Goal: Task Accomplishment & Management: Complete application form

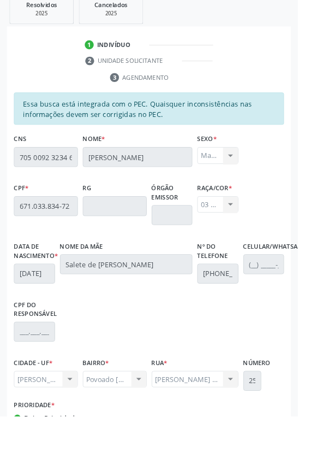
scroll to position [253, 0]
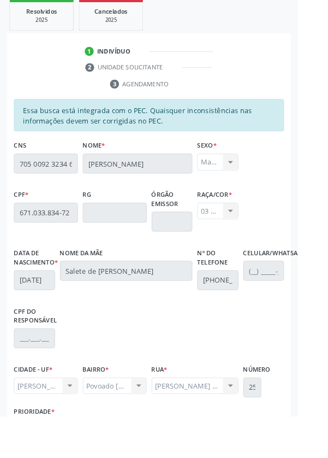
click at [1, 266] on div "Acompanhamento Acompanhe a situação das marcações correntes e finalizadas Relat…" at bounding box center [164, 202] width 328 height 715
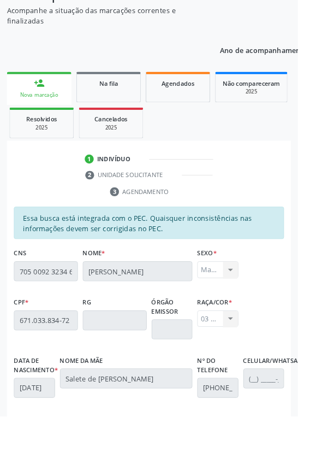
scroll to position [134, 0]
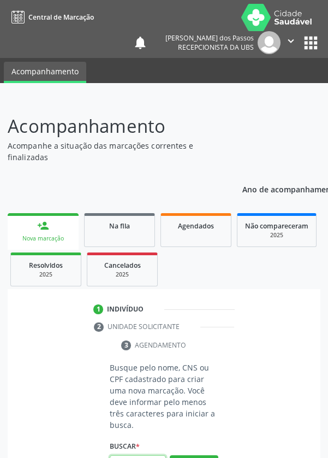
click at [143, 457] on input "text" at bounding box center [138, 464] width 56 height 19
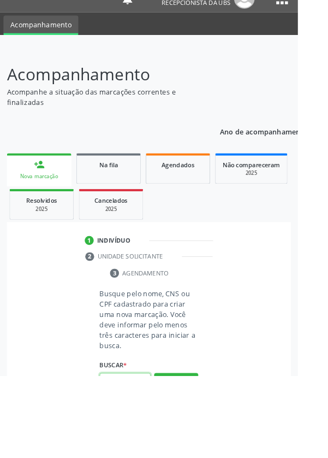
scroll to position [85, 0]
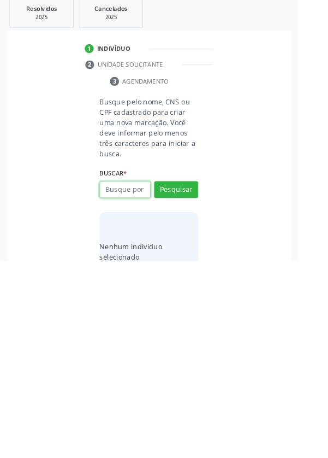
click at [123, 379] on input "text" at bounding box center [138, 379] width 56 height 19
type input "15014187420"
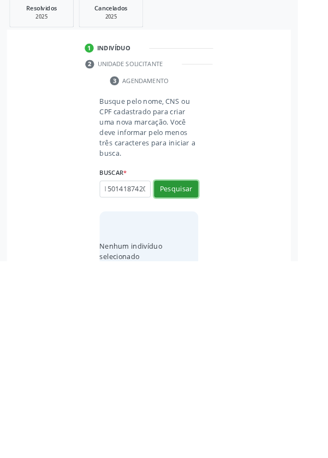
click at [194, 377] on button "Pesquisar" at bounding box center [194, 378] width 49 height 19
type input "15014187420"
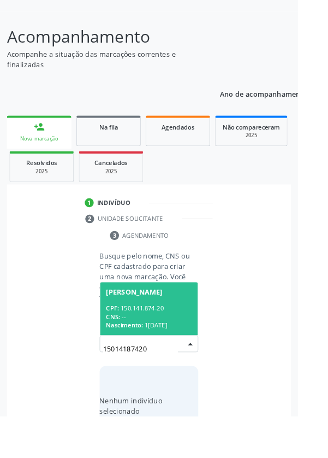
scroll to position [86, 0]
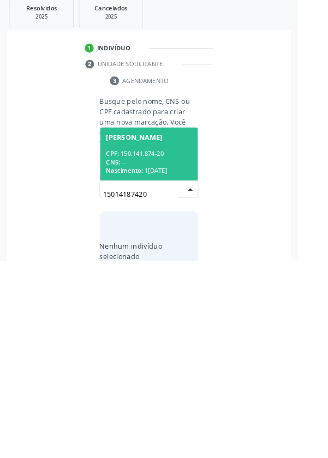
click at [156, 340] on div "CPF: 150.141.874-20" at bounding box center [164, 339] width 95 height 9
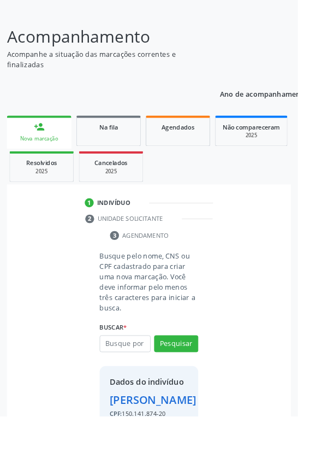
scroll to position [81, 0]
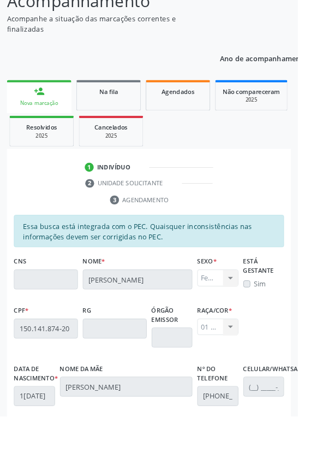
scroll to position [259, 0]
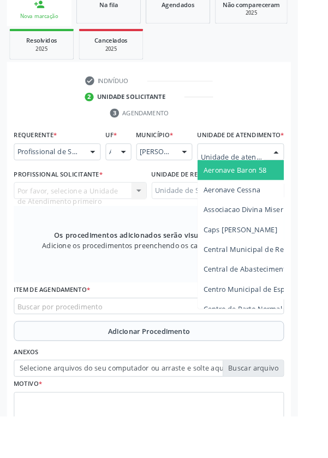
scroll to position [264, 0]
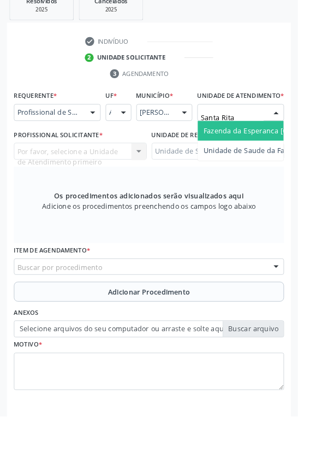
type input "Santa Rita"
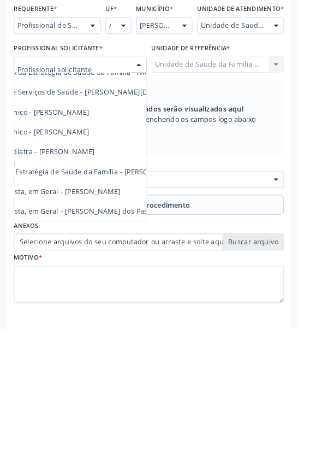
scroll to position [99, 60]
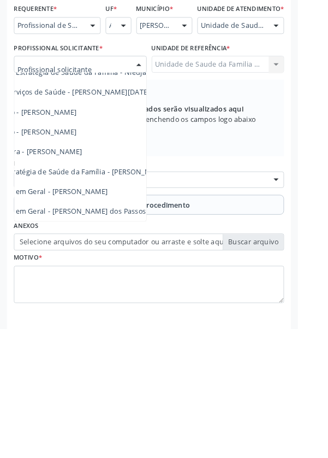
click at [133, 290] on span "Médico da Estratégia de Saúde da Família - [PERSON_NAME]" at bounding box center [74, 284] width 222 height 10
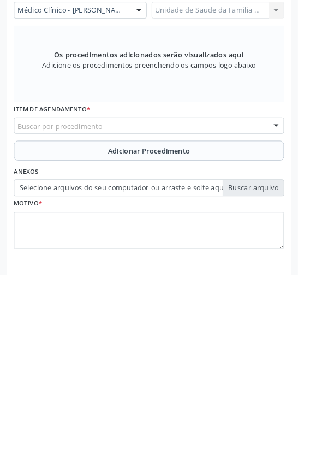
scroll to position [264, 0]
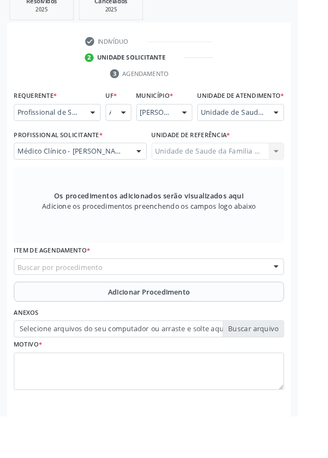
click at [125, 297] on div "Buscar por procedimento" at bounding box center [164, 294] width 298 height 19
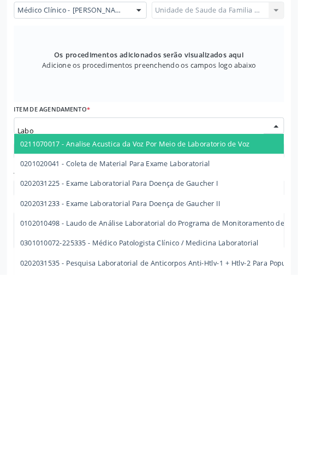
type input "Labor"
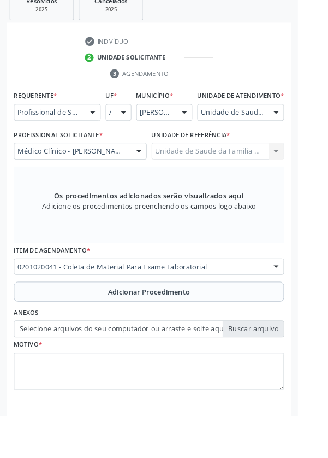
click at [67, 329] on button "Adicionar Procedimento" at bounding box center [164, 321] width 298 height 22
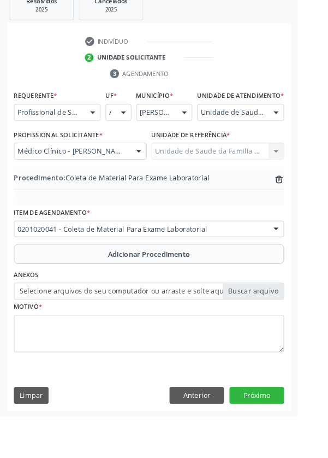
scroll to position [228, 0]
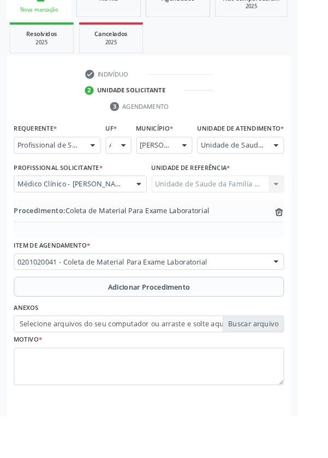
click at [116, 366] on label "Selecione arquivos do seu computador ou arraste e solte aqui" at bounding box center [164, 356] width 298 height 19
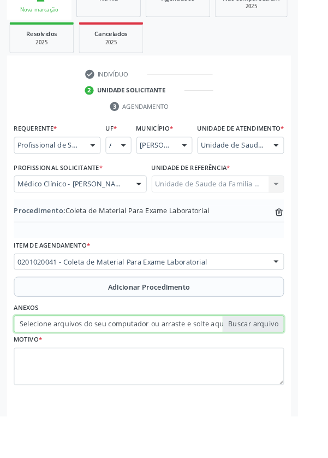
click at [116, 366] on input "Selecione arquivos do seu computador ou arraste e solte aqui" at bounding box center [164, 356] width 298 height 19
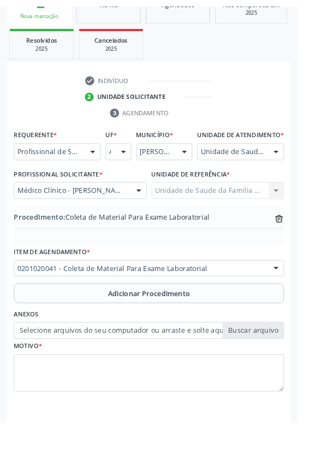
scroll to position [213, 0]
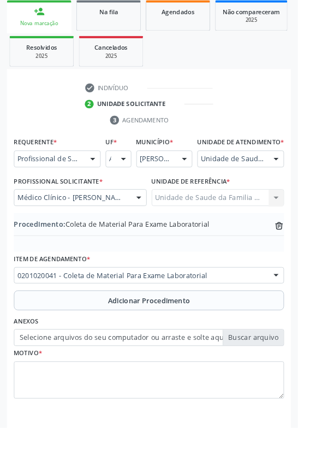
type input "C:\fakepath\17600300199934924381336086971079.jpg"
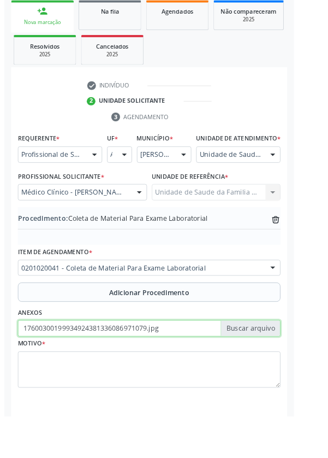
scroll to position [228, 0]
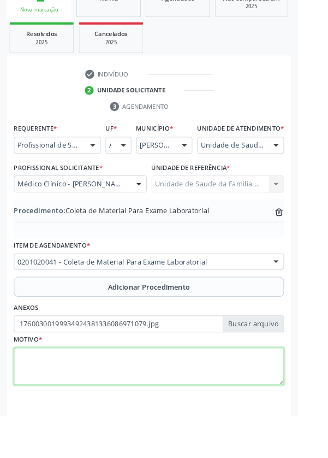
click at [85, 416] on textarea at bounding box center [164, 404] width 298 height 42
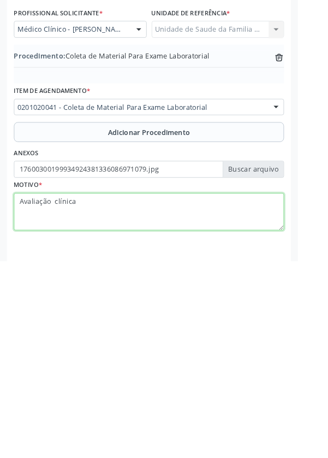
type textarea "Avaliação clínica"
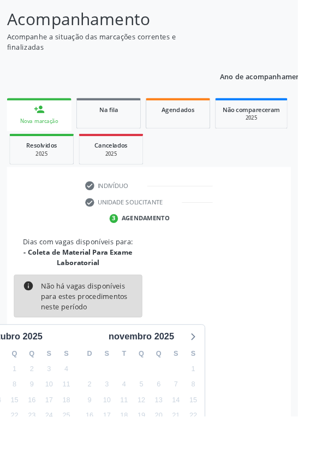
scroll to position [160, 0]
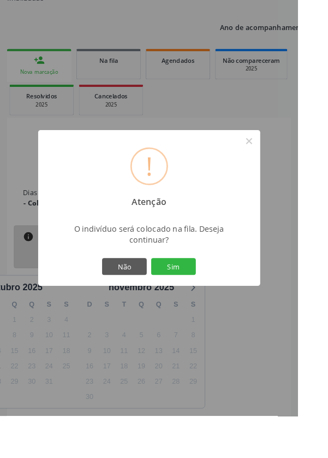
click at [211, 303] on button "Sim" at bounding box center [191, 293] width 49 height 19
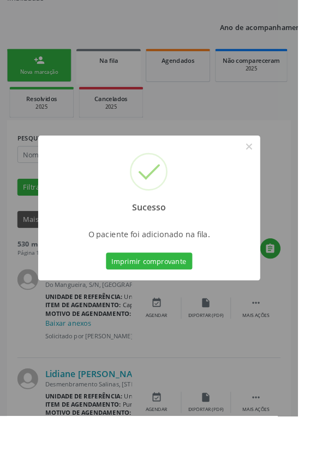
scroll to position [0, 0]
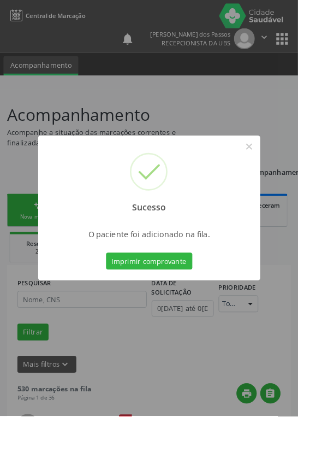
click at [164, 297] on button "Imprimir comprovante" at bounding box center [164, 287] width 95 height 19
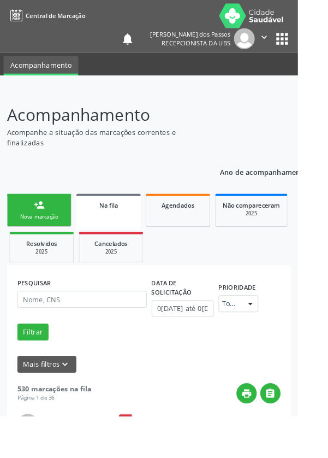
click at [34, 233] on link "person_add Nova marcação" at bounding box center [43, 231] width 71 height 37
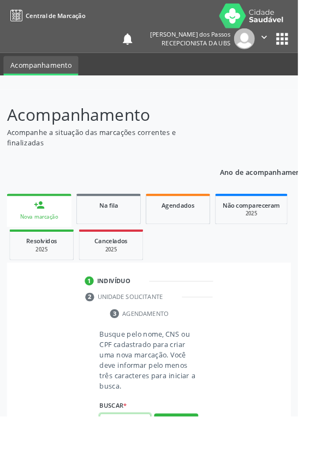
click at [134, 457] on input "text" at bounding box center [138, 464] width 56 height 19
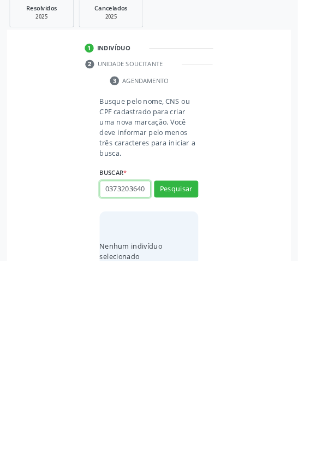
scroll to position [0, 2]
type input "03732036405"
click at [187, 377] on button "Pesquisar" at bounding box center [194, 378] width 49 height 19
type input "03732036405"
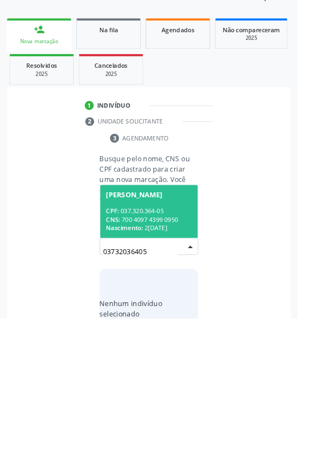
scroll to position [86, 0]
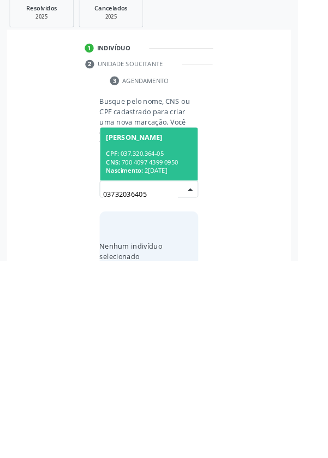
click at [151, 344] on div "CNS: 700 4097 4399 0950" at bounding box center [164, 348] width 95 height 9
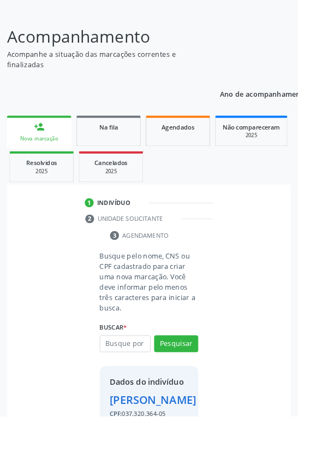
scroll to position [81, 0]
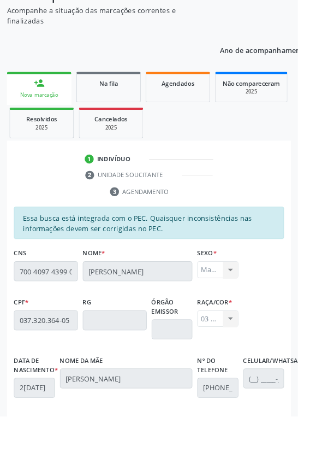
scroll to position [259, 0]
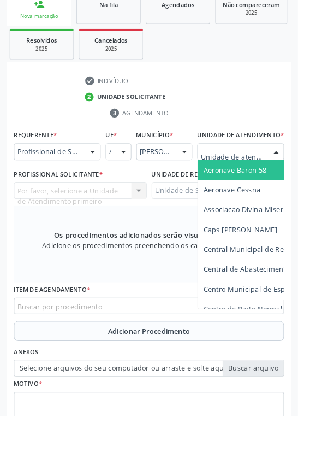
scroll to position [264, 0]
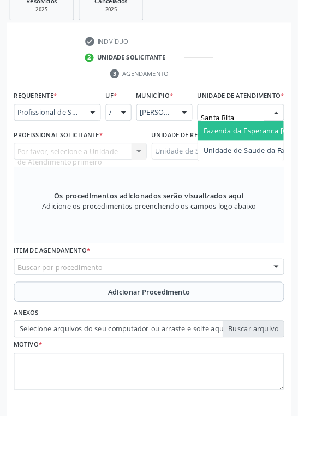
type input "Santa Rita"
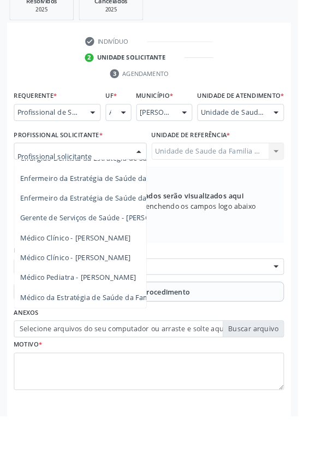
scroll to position [61, 0]
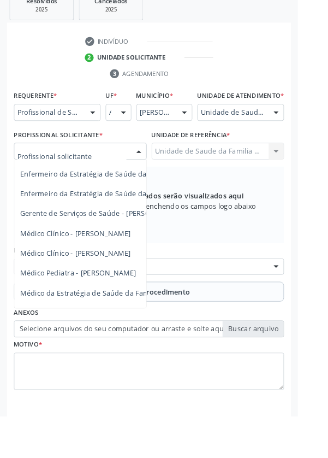
click at [139, 284] on span "Médico Clínico - [PERSON_NAME]" at bounding box center [83, 279] width 122 height 10
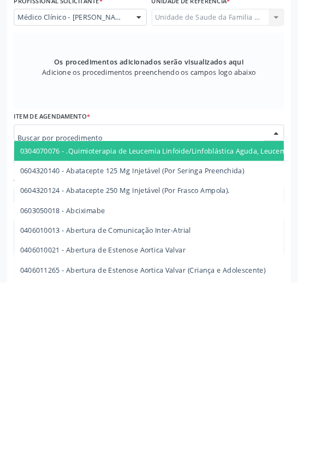
scroll to position [264, 0]
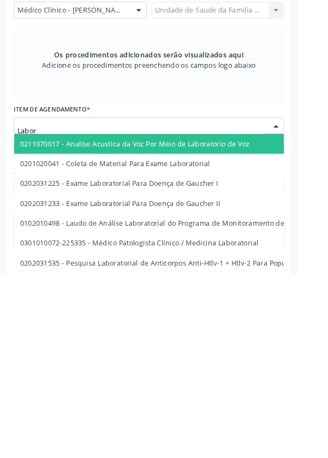
type input "Labora"
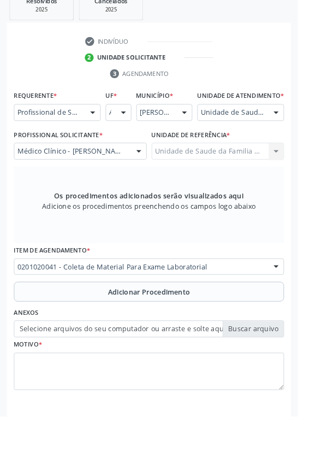
click at [83, 332] on button "Adicionar Procedimento" at bounding box center [164, 321] width 298 height 22
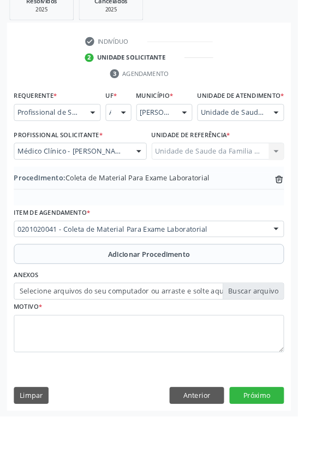
scroll to position [228, 0]
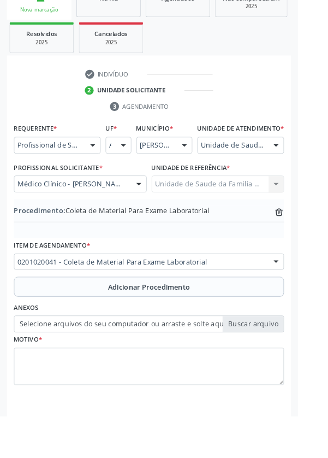
click at [98, 366] on label "Selecione arquivos do seu computador ou arraste e solte aqui" at bounding box center [164, 356] width 298 height 19
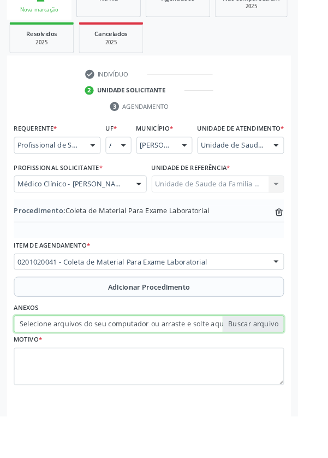
click at [98, 366] on input "Selecione arquivos do seu computador ou arraste e solte aqui" at bounding box center [164, 356] width 298 height 19
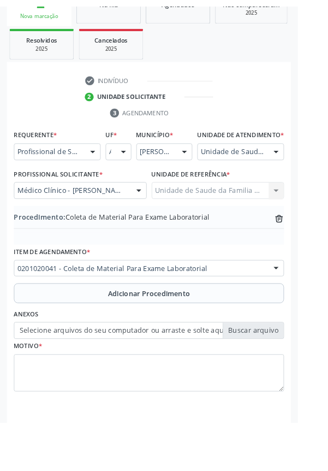
scroll to position [213, 0]
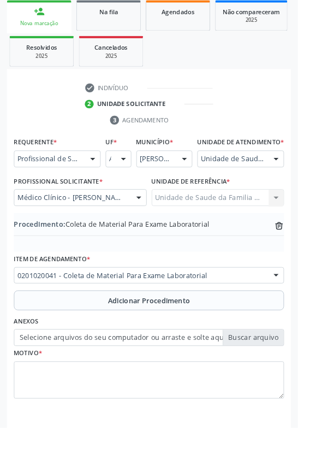
type input "C:\fakepath\17600303319454381118829015304741.jpg"
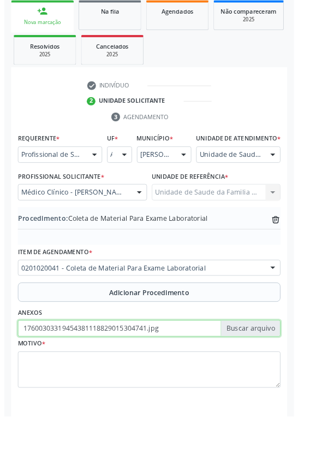
scroll to position [228, 0]
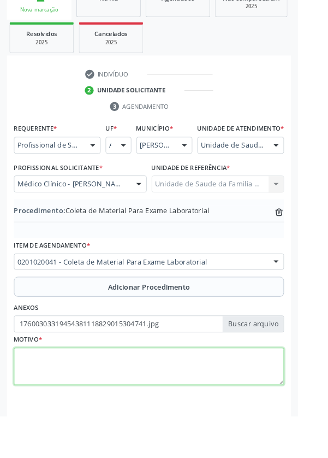
click at [72, 417] on textarea at bounding box center [164, 404] width 298 height 42
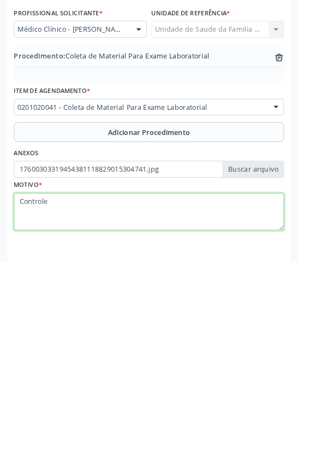
type textarea "Controle"
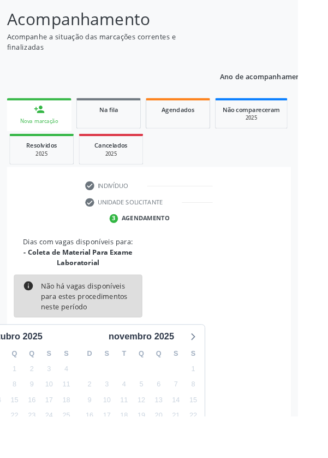
scroll to position [102, 0]
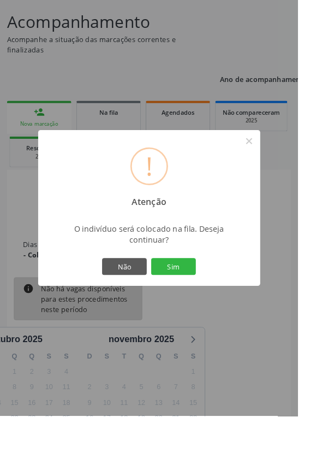
click at [206, 303] on button "Sim" at bounding box center [191, 293] width 49 height 19
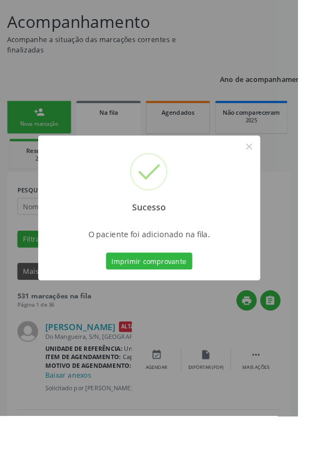
scroll to position [0, 0]
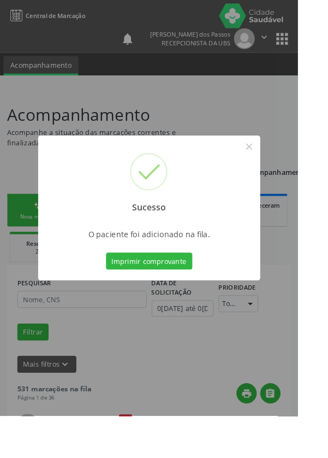
click at [168, 297] on button "Imprimir comprovante" at bounding box center [164, 287] width 95 height 19
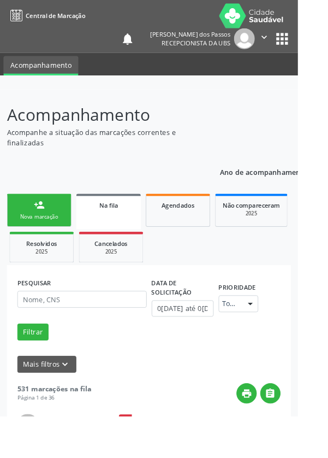
click at [34, 233] on link "person_add Nova marcação" at bounding box center [43, 231] width 71 height 37
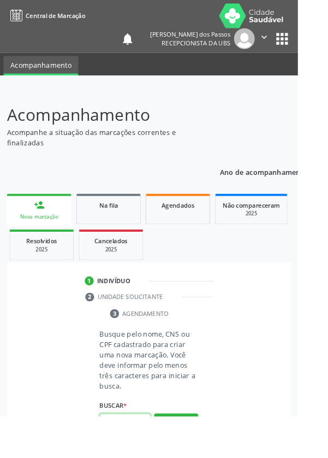
click at [133, 457] on input "text" at bounding box center [138, 464] width 56 height 19
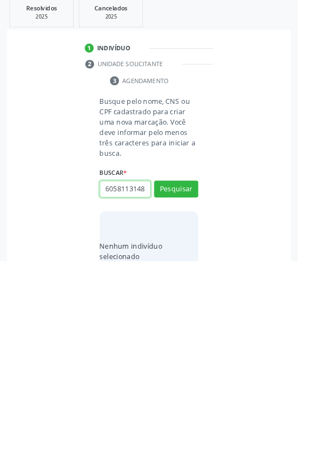
scroll to position [0, 2]
type input "60581131487"
click at [197, 371] on button "Pesquisar" at bounding box center [194, 378] width 49 height 19
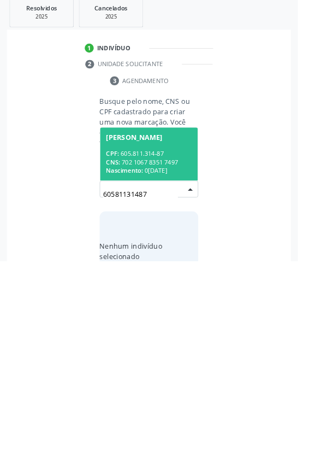
click at [155, 345] on div "CNS: 702 1067 8351 7497" at bounding box center [164, 348] width 95 height 9
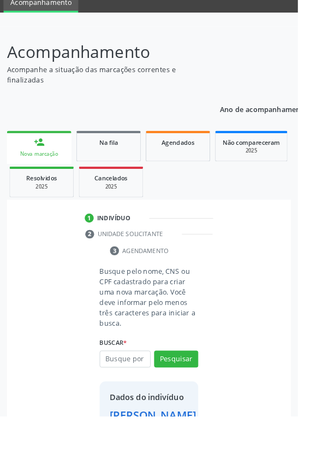
scroll to position [63, 0]
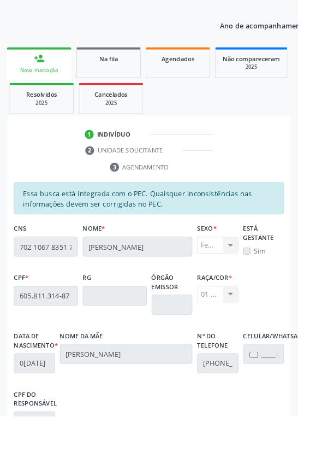
scroll to position [259, 0]
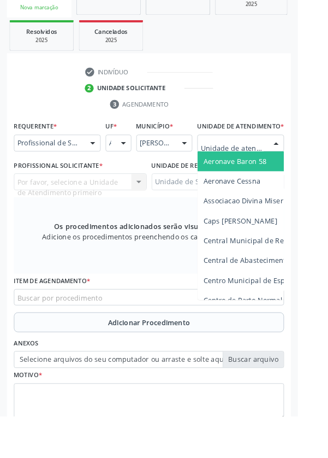
scroll to position [264, 0]
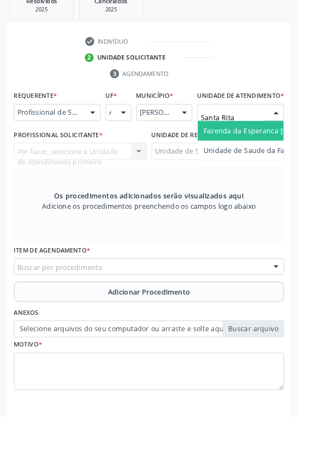
type input "Santa Rita"
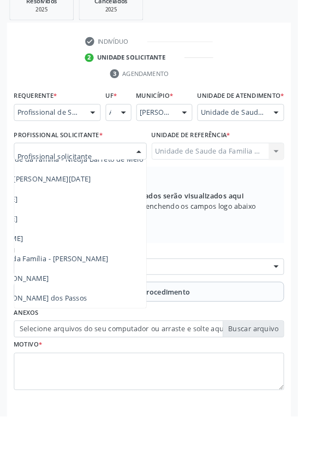
scroll to position [99, 126]
click at [119, 290] on span "Médico da Estratégia de Saúde da Família - [PERSON_NAME]" at bounding box center [8, 284] width 222 height 10
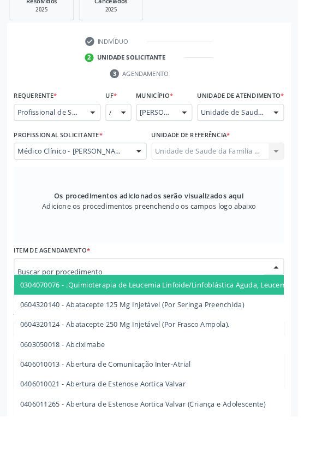
scroll to position [264, 0]
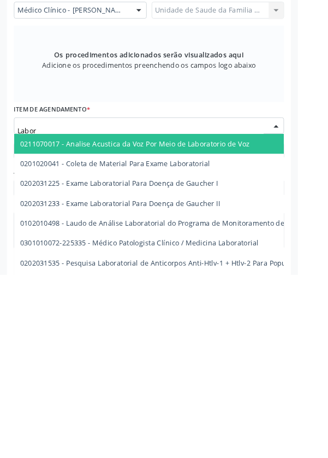
type input "Labora"
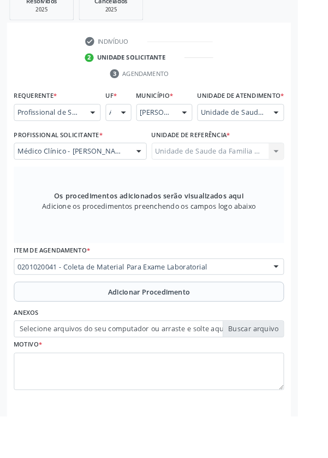
click at [72, 329] on button "Adicionar Procedimento" at bounding box center [164, 321] width 298 height 22
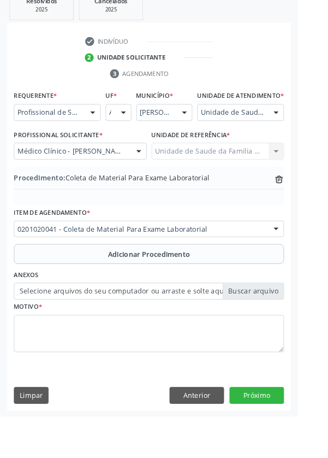
scroll to position [228, 0]
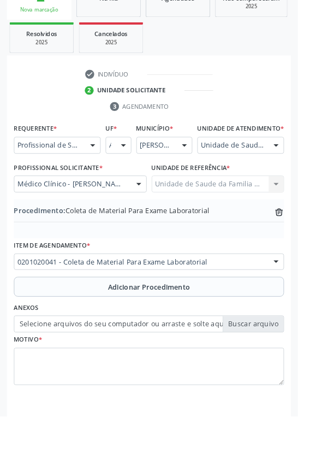
click at [67, 366] on label "Selecione arquivos do seu computador ou arraste e solte aqui" at bounding box center [164, 356] width 298 height 19
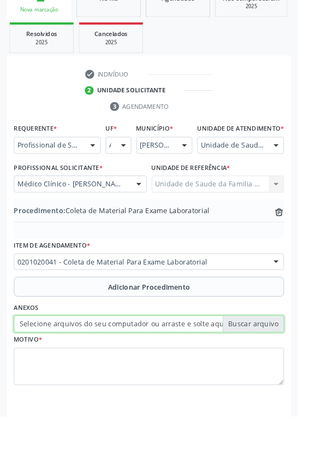
click at [67, 366] on input "Selecione arquivos do seu computador ou arraste e solte aqui" at bounding box center [164, 356] width 298 height 19
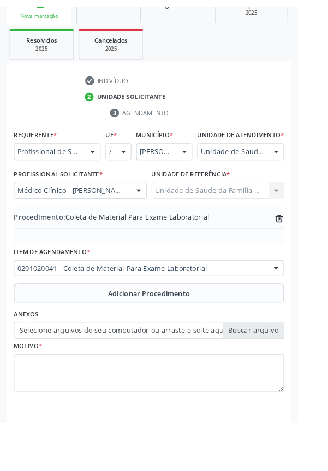
scroll to position [213, 0]
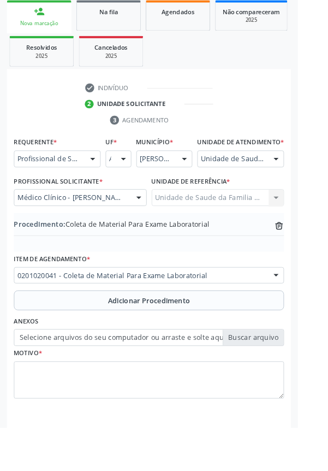
type input "C:\fakepath\17600305239581509925003363354737.jpg"
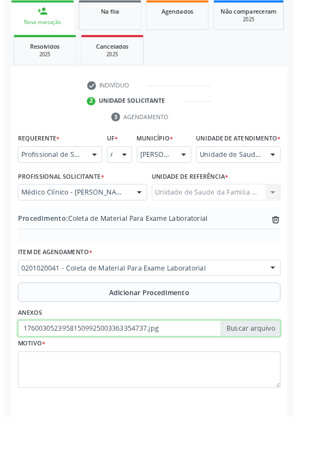
scroll to position [228, 0]
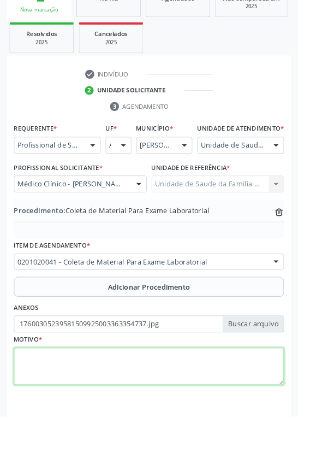
click at [75, 419] on textarea at bounding box center [164, 404] width 298 height 42
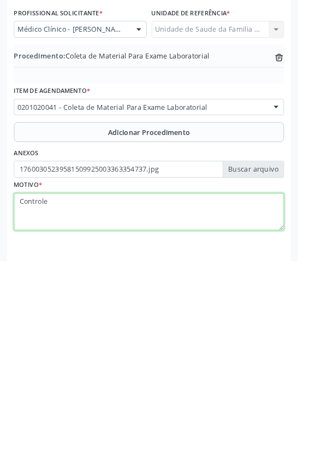
type textarea "Controle"
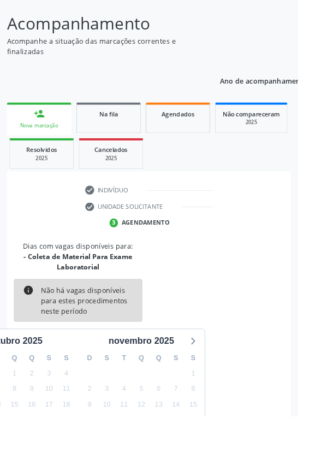
scroll to position [102, 0]
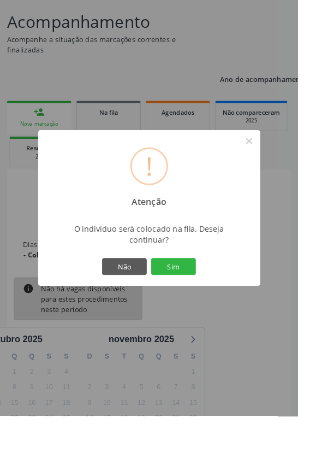
click at [206, 303] on button "Sim" at bounding box center [191, 293] width 49 height 19
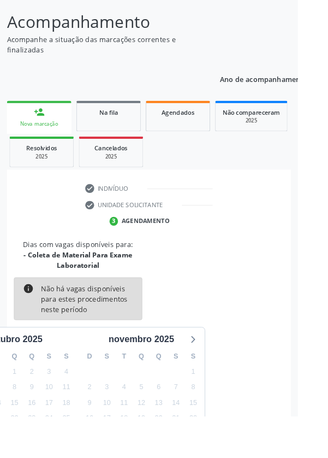
scroll to position [0, 0]
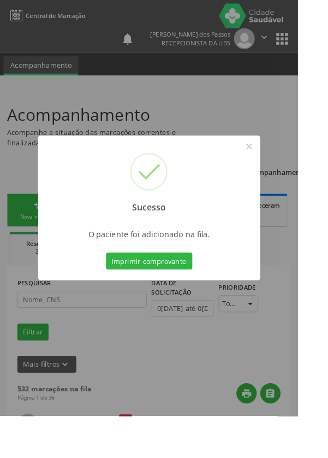
click at [167, 297] on button "Imprimir comprovante" at bounding box center [164, 287] width 95 height 19
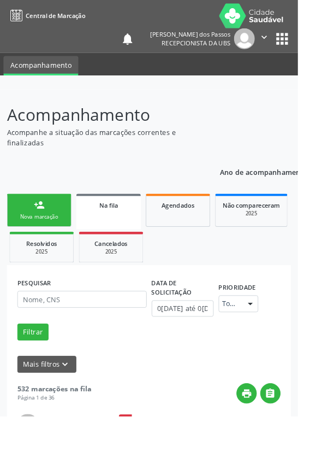
click at [23, 233] on link "person_add Nova marcação" at bounding box center [43, 231] width 71 height 37
click at [34, 235] on div "Nova marcação" at bounding box center [43, 238] width 55 height 8
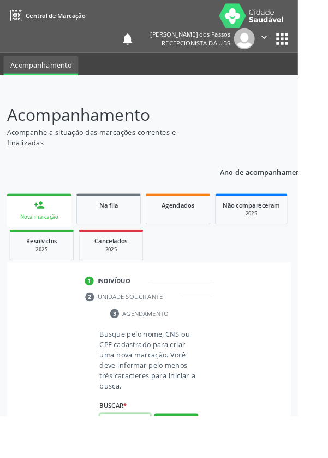
click at [143, 457] on input "text" at bounding box center [138, 464] width 56 height 19
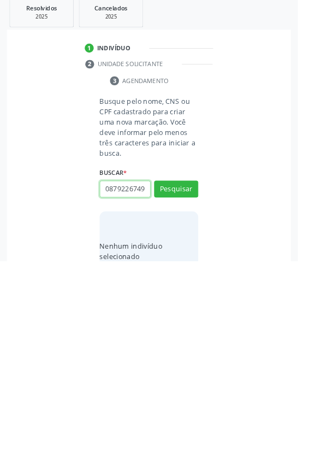
scroll to position [0, 2]
type input "08792267491"
click at [198, 375] on button "Pesquisar" at bounding box center [194, 378] width 49 height 19
type input "08792267491"
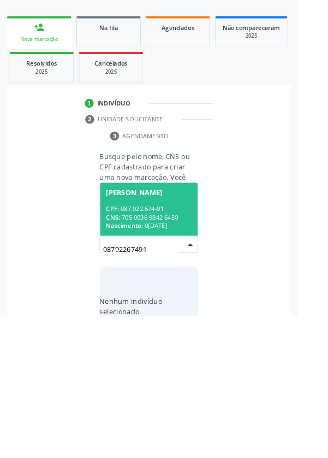
scroll to position [86, 0]
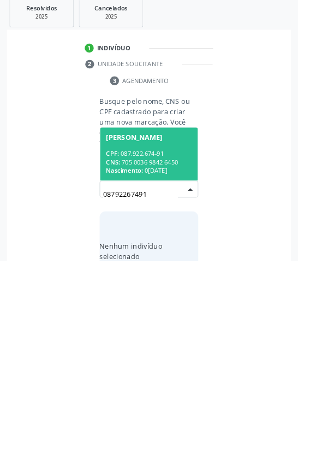
click at [152, 339] on div "CPF: 087.922.674-91" at bounding box center [164, 339] width 95 height 9
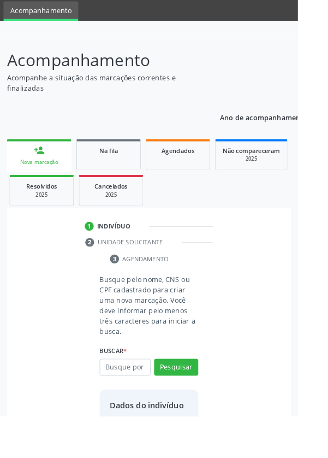
scroll to position [63, 0]
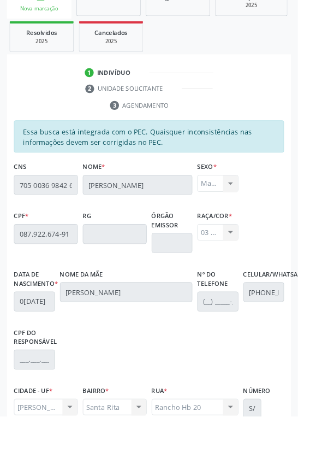
scroll to position [259, 0]
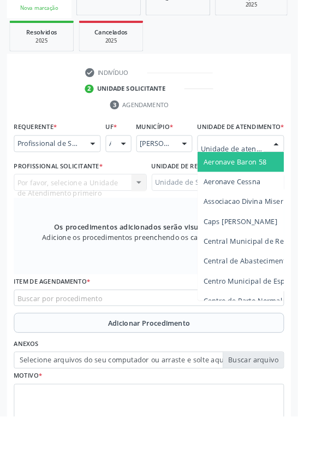
scroll to position [264, 0]
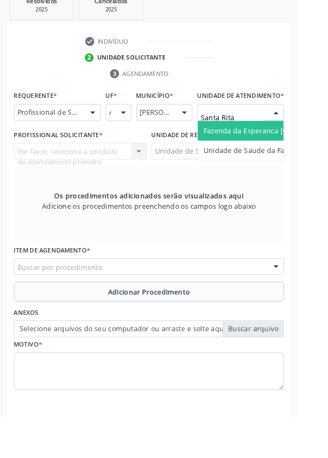
type input "Santa Rita"
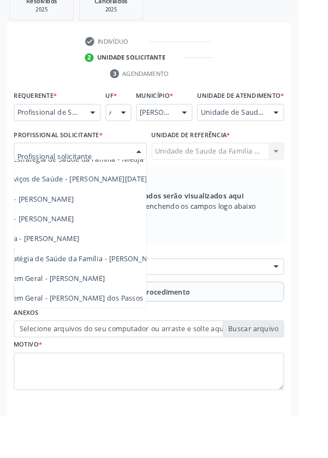
scroll to position [99, 75]
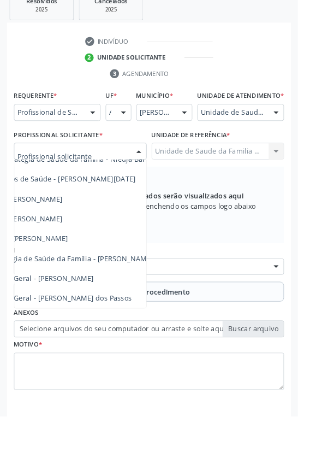
click at [138, 290] on span "Médico da Estratégia de Saúde da Família - [PERSON_NAME]" at bounding box center [58, 284] width 222 height 10
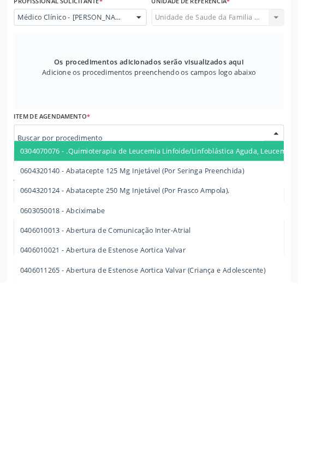
scroll to position [264, 0]
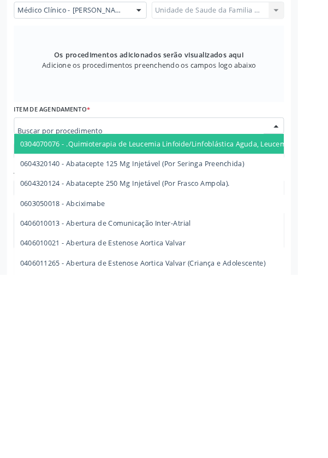
click at [77, 303] on input "text" at bounding box center [154, 299] width 271 height 22
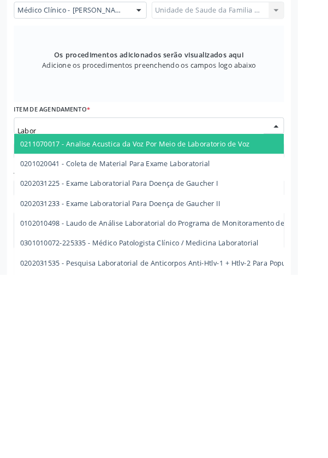
type input "Labora"
click at [225, 340] on span "0201020041 - Coleta de Material Para Exame Laboratorial" at bounding box center [126, 335] width 209 height 10
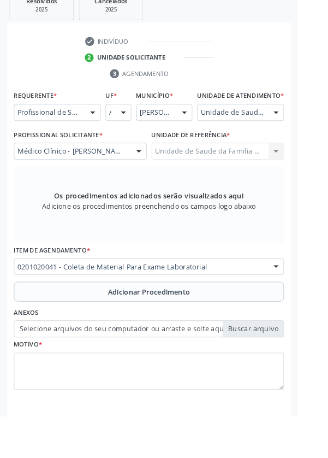
click at [73, 332] on button "Adicionar Procedimento" at bounding box center [164, 321] width 298 height 22
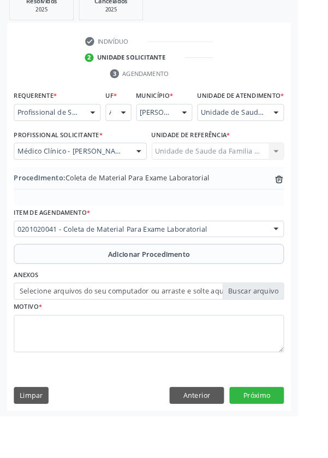
scroll to position [228, 0]
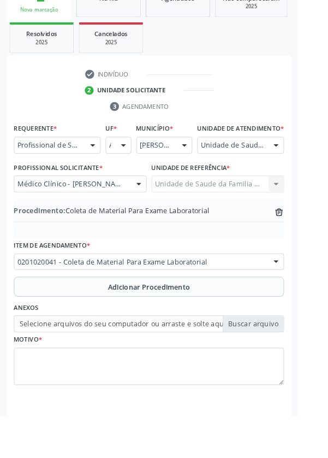
click at [70, 366] on label "Selecione arquivos do seu computador ou arraste e solte aqui" at bounding box center [164, 356] width 298 height 19
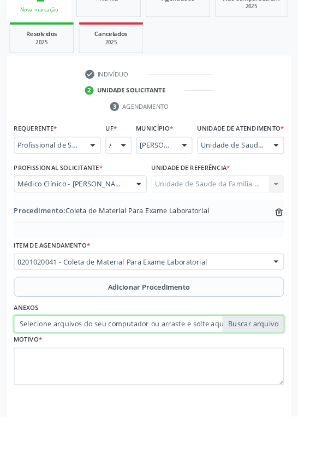
click at [70, 366] on input "Selecione arquivos do seu computador ou arraste e solte aqui" at bounding box center [164, 356] width 298 height 19
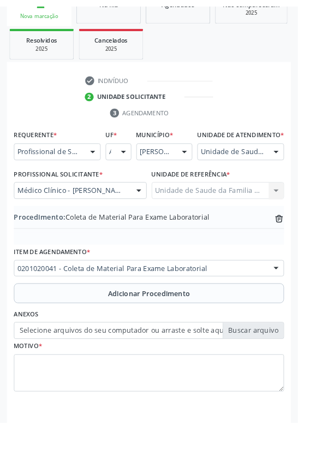
scroll to position [213, 0]
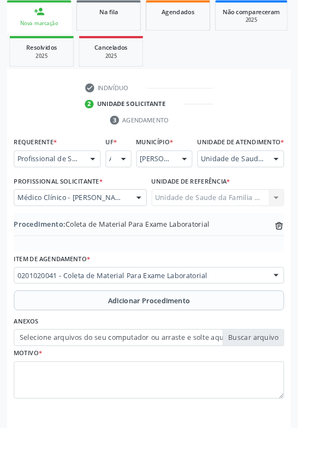
type input "C:\fakepath\17600308396984559015242327061640.jpg"
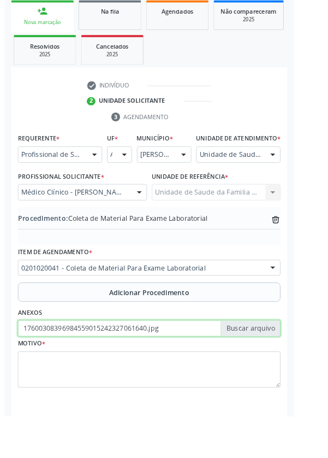
scroll to position [228, 0]
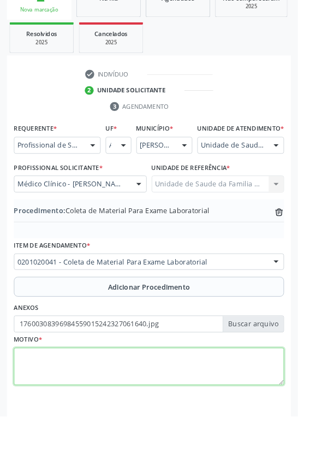
click at [72, 404] on textarea at bounding box center [164, 404] width 298 height 42
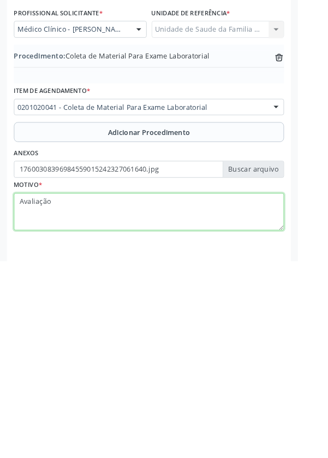
type textarea "Avaliação"
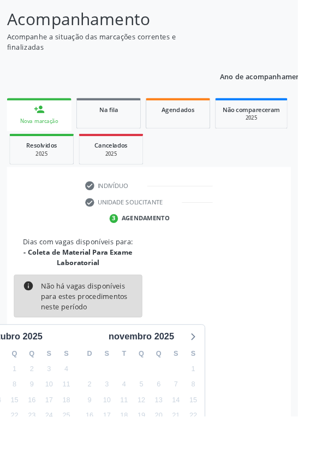
scroll to position [102, 0]
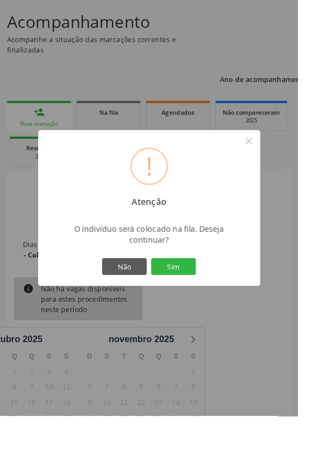
click at [214, 303] on button "Sim" at bounding box center [191, 293] width 49 height 19
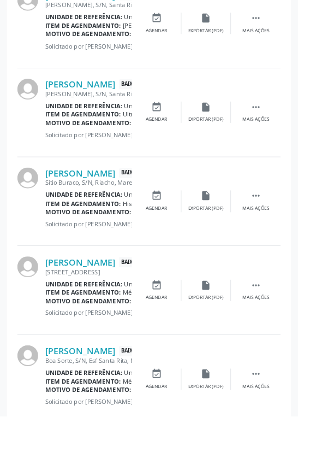
scroll to position [0, 0]
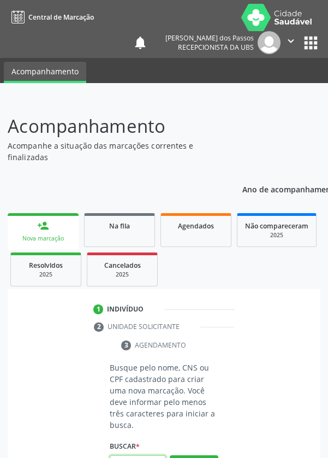
click at [138, 457] on input "text" at bounding box center [138, 464] width 56 height 19
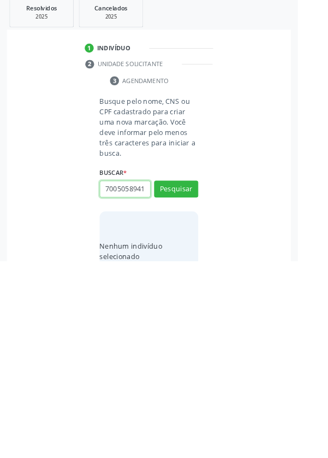
scroll to position [0, 2]
type input "70050589415"
click at [194, 376] on button "Pesquisar" at bounding box center [194, 378] width 49 height 19
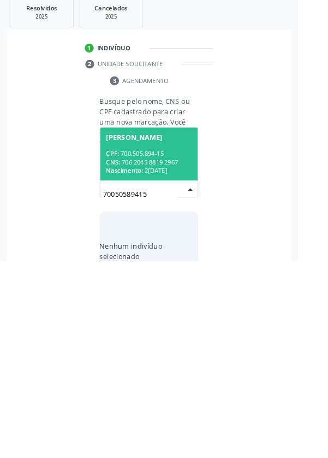
scroll to position [86, 0]
click at [155, 339] on div "CPF: 700.505.894-15" at bounding box center [164, 339] width 95 height 9
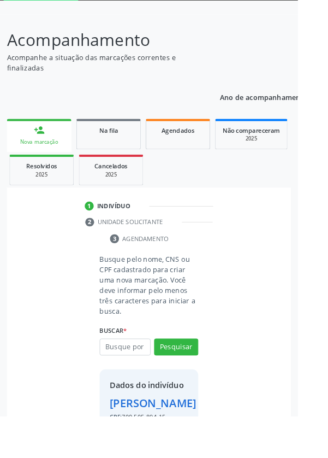
scroll to position [63, 0]
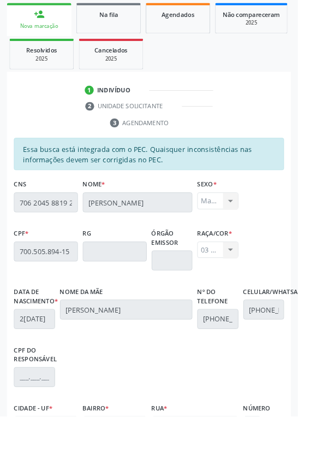
scroll to position [259, 0]
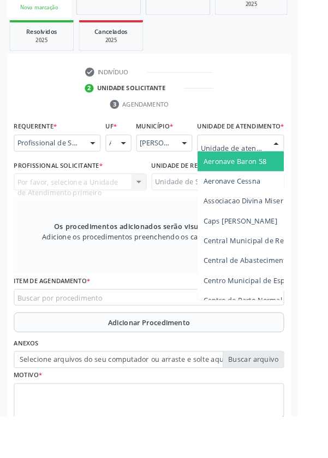
scroll to position [264, 0]
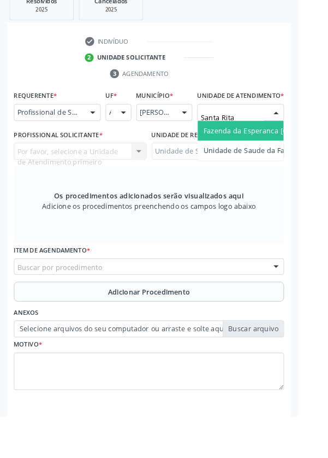
type input "Santa Rita"
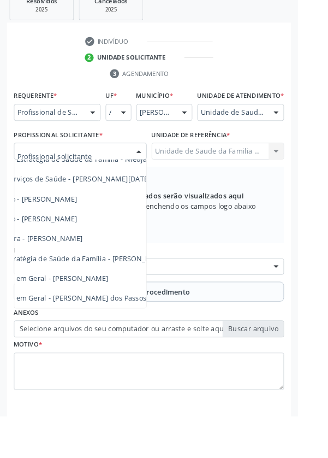
scroll to position [99, 73]
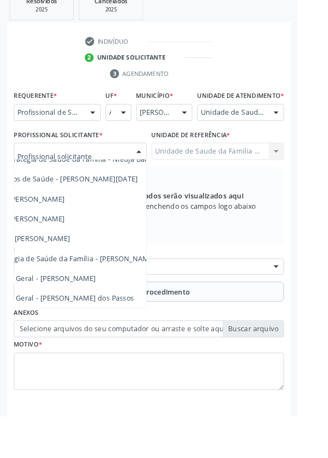
click at [144, 290] on span "Médico da Estratégia de Saúde da Família - [PERSON_NAME]" at bounding box center [60, 284] width 222 height 10
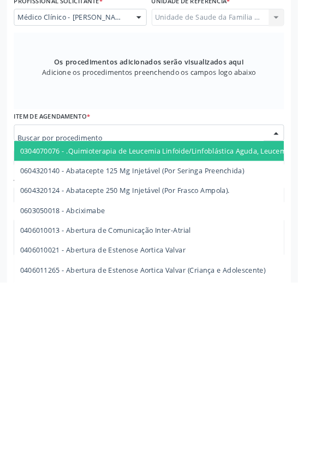
scroll to position [264, 0]
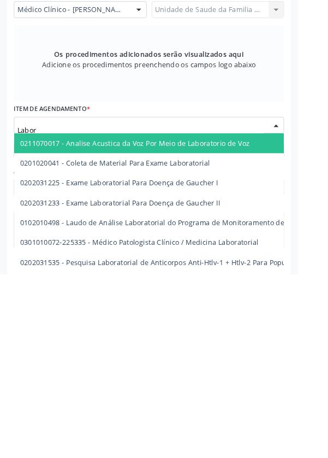
type input "Labora"
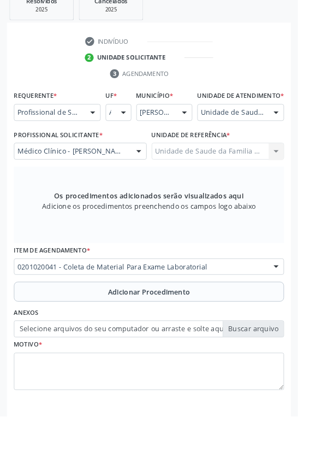
click at [63, 332] on button "Adicionar Procedimento" at bounding box center [164, 321] width 298 height 22
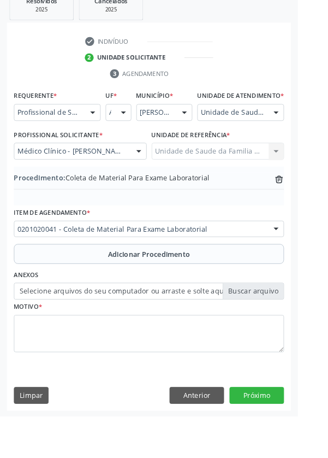
scroll to position [228, 0]
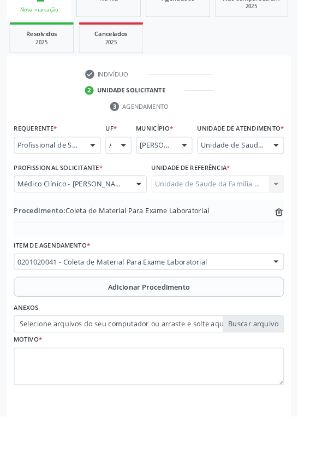
click at [72, 366] on label "Selecione arquivos do seu computador ou arraste e solte aqui" at bounding box center [164, 356] width 298 height 19
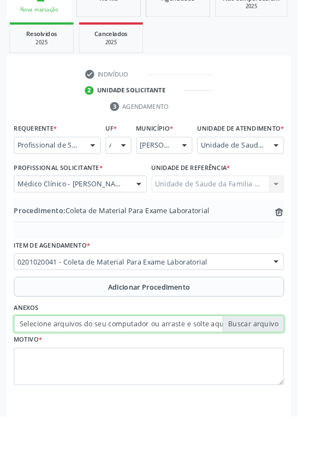
click at [72, 366] on input "Selecione arquivos do seu computador ou arraste e solte aqui" at bounding box center [164, 356] width 298 height 19
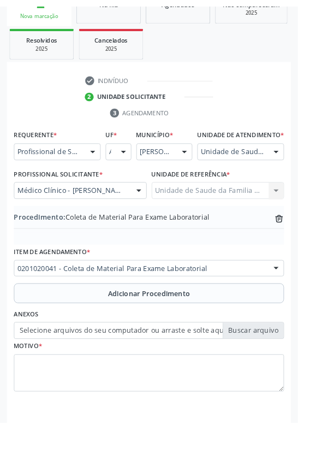
scroll to position [213, 0]
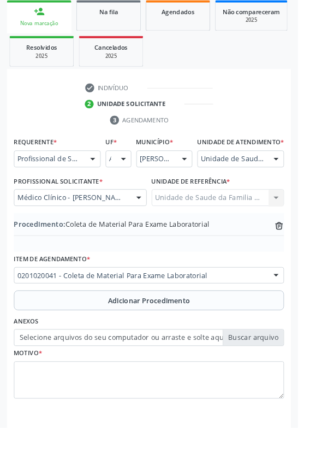
type input "C:\fakepath\1760031476507958709061386003359.jpg"
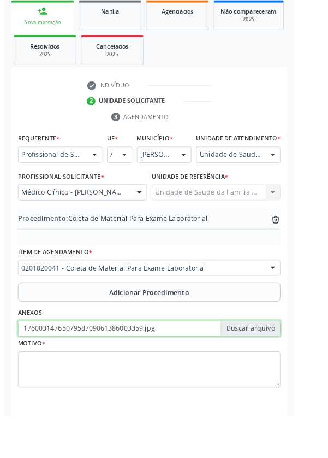
scroll to position [228, 0]
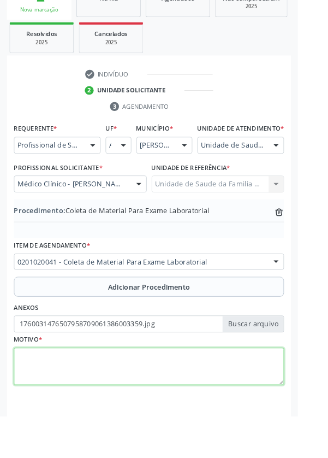
click at [83, 416] on textarea at bounding box center [164, 404] width 298 height 42
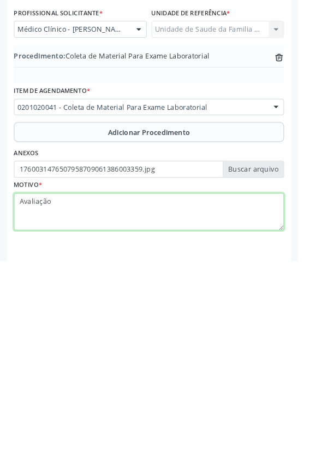
type textarea "Avaliação"
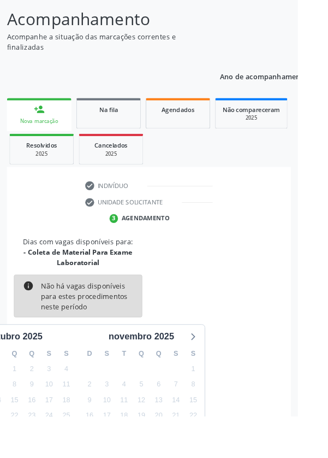
scroll to position [102, 0]
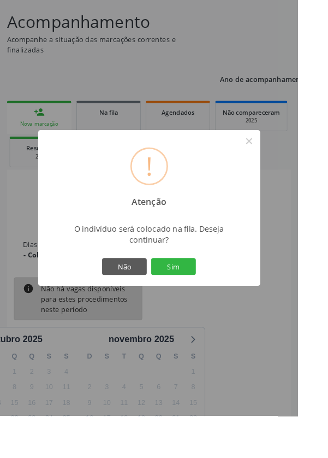
click at [214, 303] on button "Sim" at bounding box center [191, 293] width 49 height 19
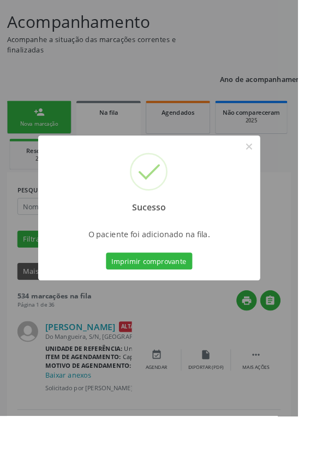
scroll to position [0, 0]
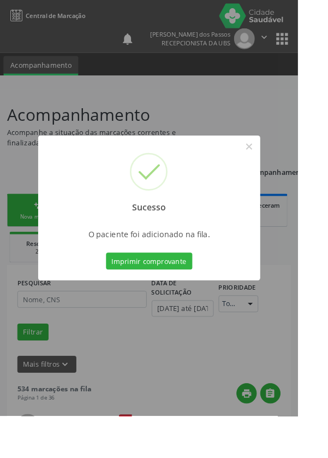
click at [168, 297] on button "Imprimir comprovante" at bounding box center [164, 287] width 95 height 19
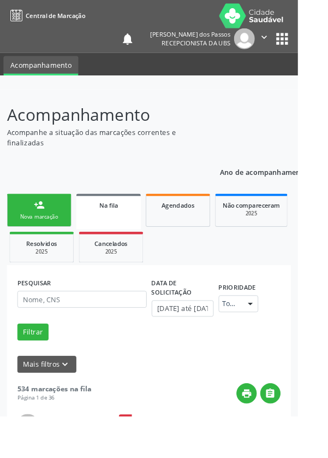
click at [38, 235] on div "Nova marcação" at bounding box center [43, 238] width 55 height 8
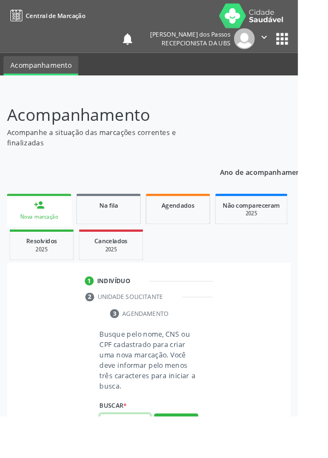
click at [137, 457] on input "text" at bounding box center [138, 464] width 56 height 19
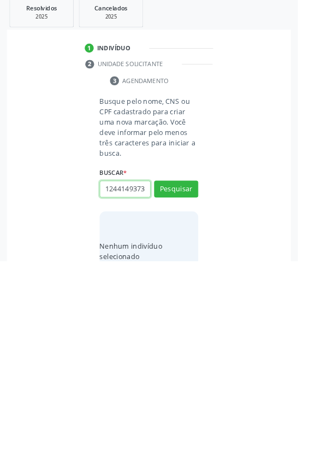
scroll to position [0, 2]
type input "12441493736"
click at [196, 377] on button "Pesquisar" at bounding box center [194, 378] width 49 height 19
type input "12441493736"
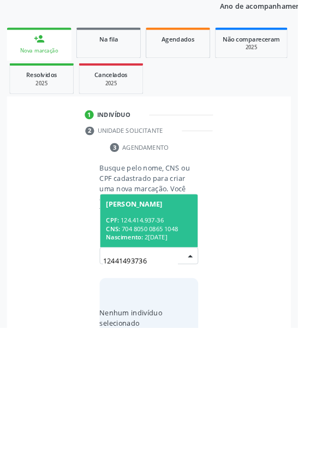
scroll to position [86, 0]
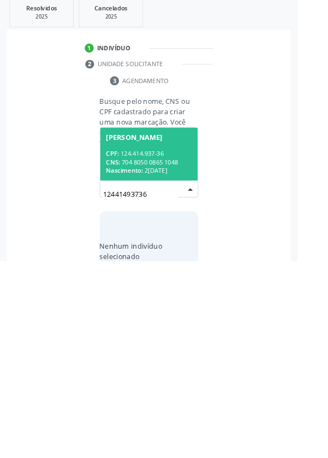
click at [155, 344] on div "CNS: 704 8050 0865 1048" at bounding box center [164, 348] width 95 height 9
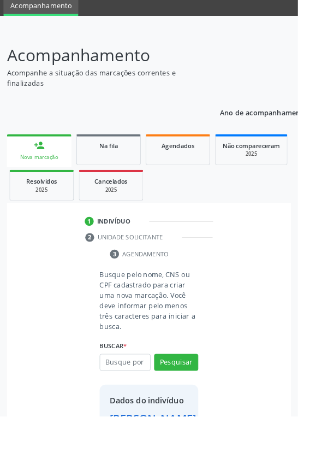
scroll to position [63, 0]
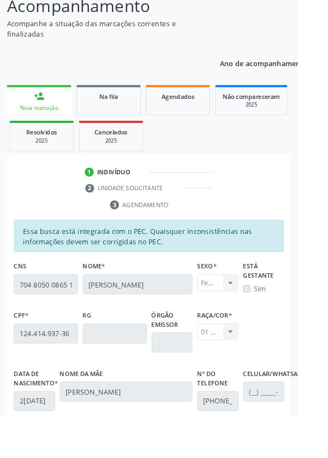
scroll to position [259, 0]
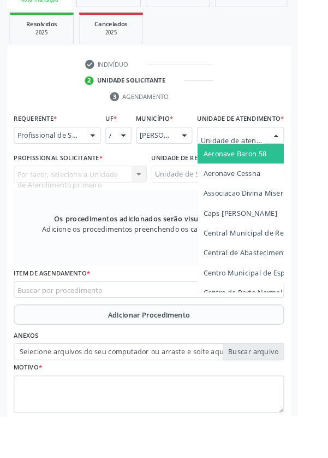
scroll to position [263, 0]
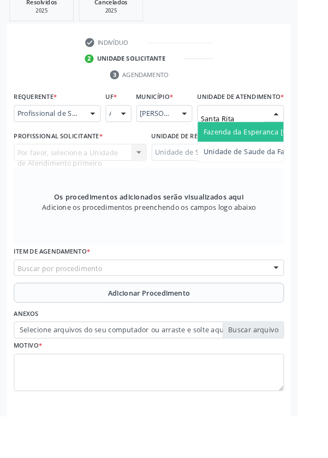
type input "Santa Rita"
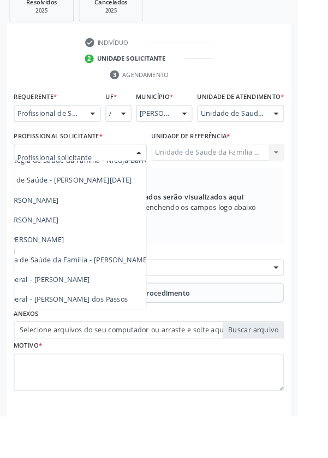
scroll to position [99, 80]
click at [137, 291] on span "Médico da Estratégia de Saúde da Família - [PERSON_NAME]" at bounding box center [53, 285] width 222 height 10
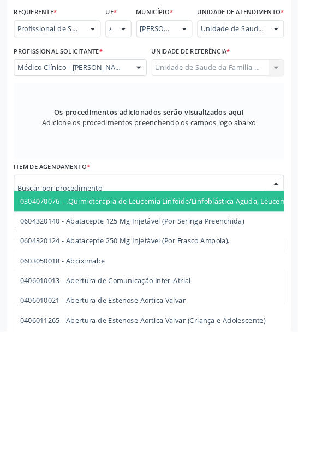
scroll to position [263, 0]
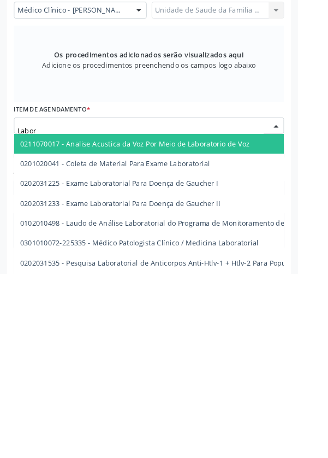
type input "Labora"
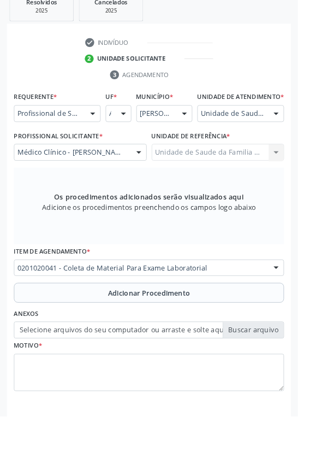
click at [56, 333] on button "Adicionar Procedimento" at bounding box center [164, 322] width 298 height 22
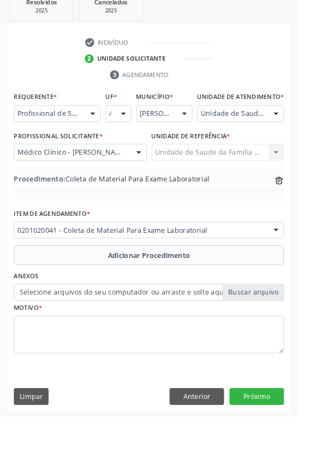
scroll to position [228, 0]
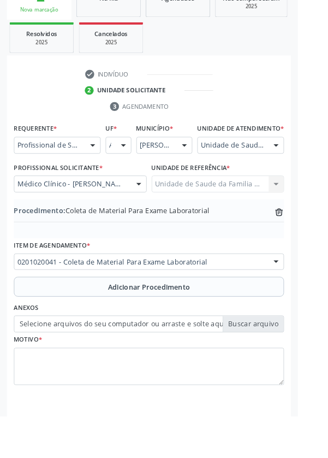
click at [55, 366] on label "Selecione arquivos do seu computador ou arraste e solte aqui" at bounding box center [164, 356] width 298 height 19
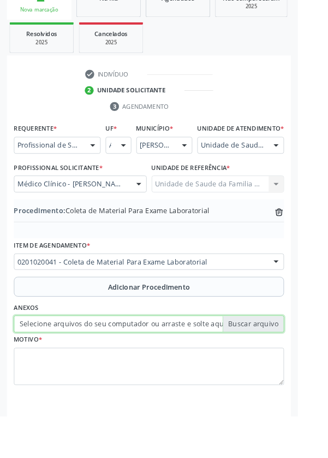
click at [55, 366] on input "Selecione arquivos do seu computador ou arraste e solte aqui" at bounding box center [164, 356] width 298 height 19
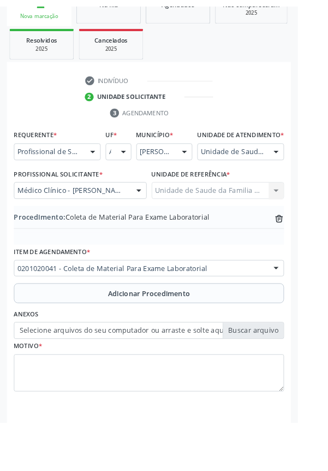
scroll to position [213, 0]
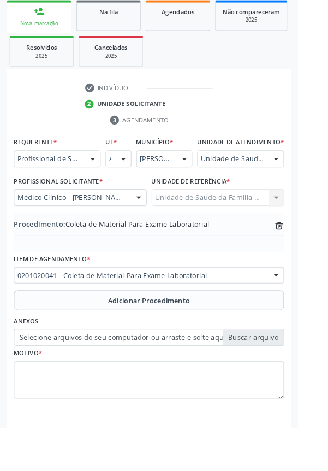
type input "C:\fakepath\17600316793466572489218068772226.jpg"
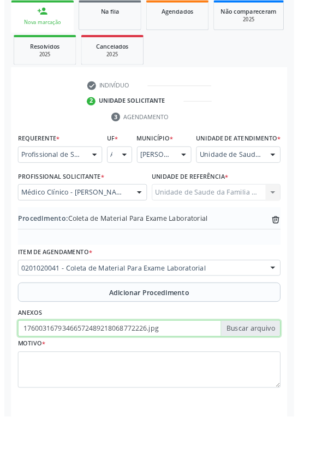
scroll to position [228, 0]
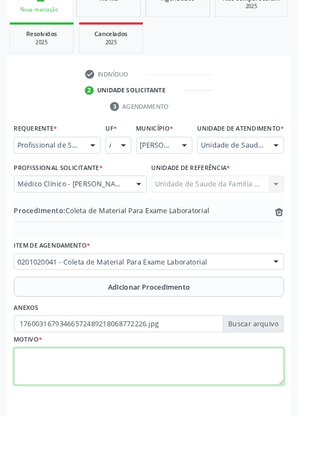
click at [48, 415] on textarea at bounding box center [164, 404] width 298 height 42
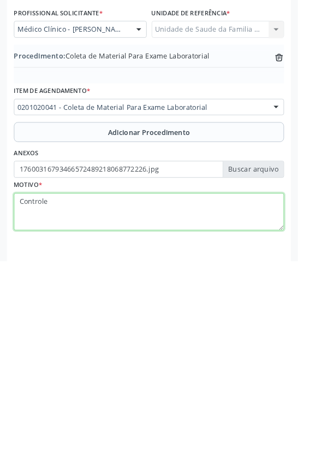
type textarea "Controle"
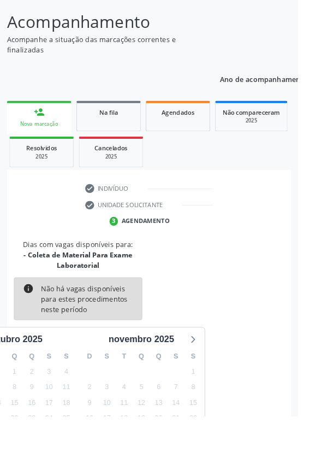
scroll to position [102, 0]
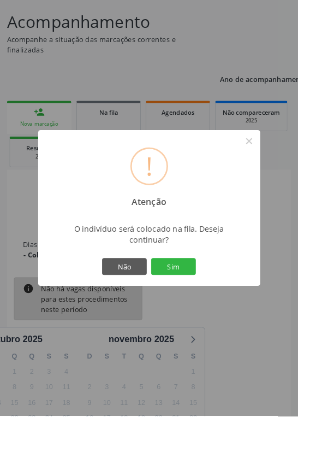
click at [206, 303] on button "Sim" at bounding box center [191, 293] width 49 height 19
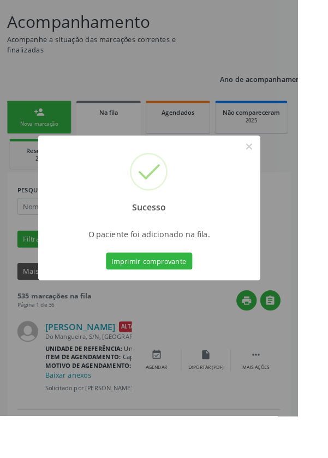
scroll to position [0, 0]
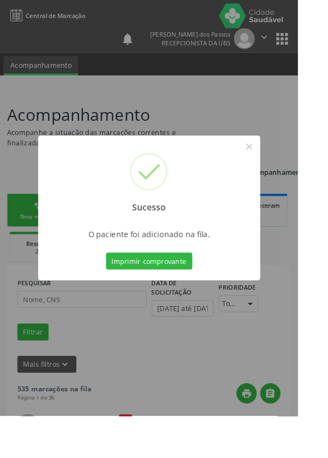
click at [156, 297] on button "Imprimir comprovante" at bounding box center [164, 287] width 95 height 19
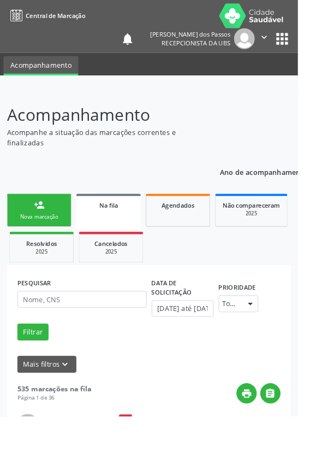
click at [34, 237] on div "Nova marcação" at bounding box center [43, 238] width 55 height 8
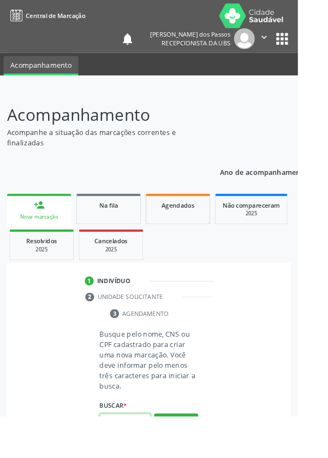
click at [135, 457] on input "text" at bounding box center [138, 464] width 56 height 19
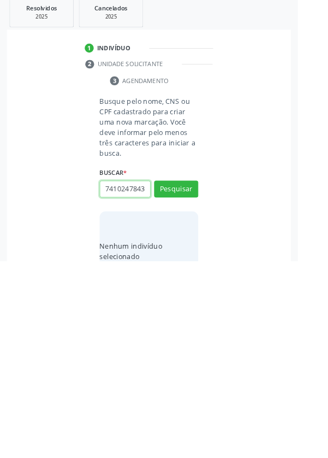
scroll to position [0, 2]
type input "74102478434"
click at [186, 377] on button "Pesquisar" at bounding box center [194, 378] width 49 height 19
type input "74102478434"
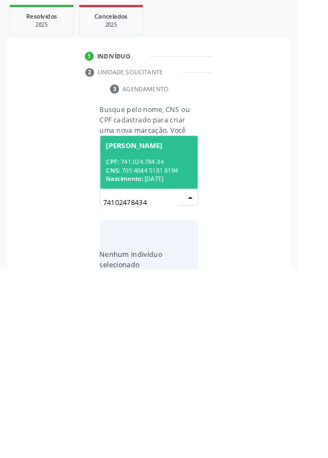
scroll to position [86, 0]
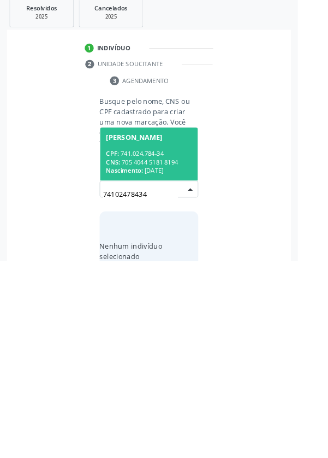
click at [160, 340] on div "CPF: 741.024.784-34" at bounding box center [164, 339] width 95 height 9
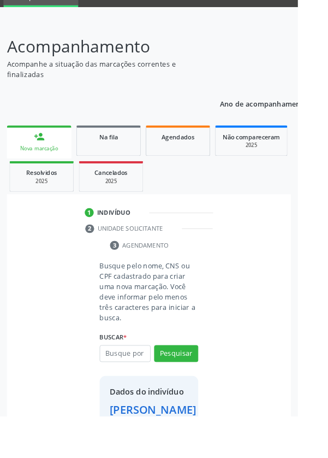
scroll to position [63, 0]
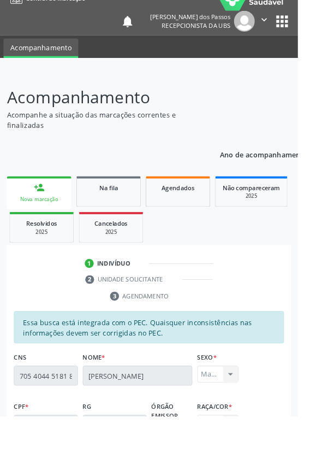
scroll to position [0, 0]
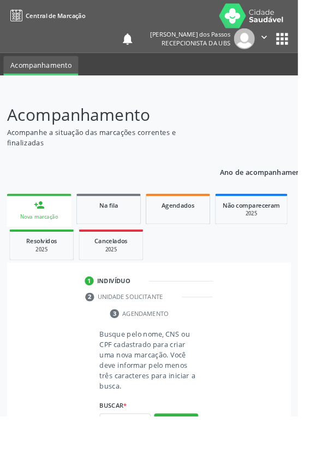
click at [131, 457] on input "text" at bounding box center [138, 464] width 56 height 19
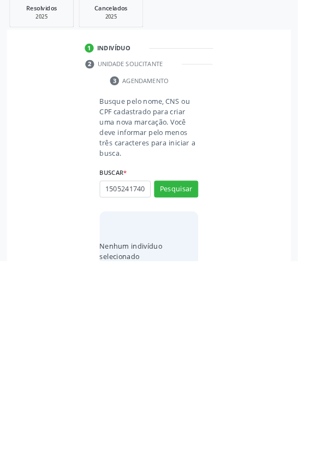
scroll to position [0, 2]
type input "15052417403"
click at [193, 381] on button "Pesquisar" at bounding box center [194, 378] width 49 height 19
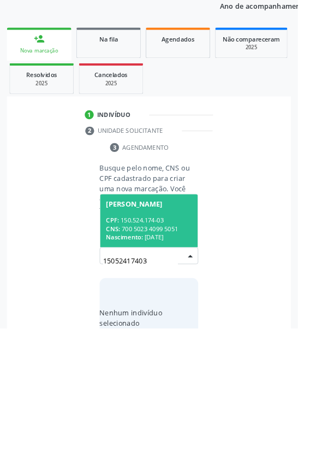
scroll to position [86, 0]
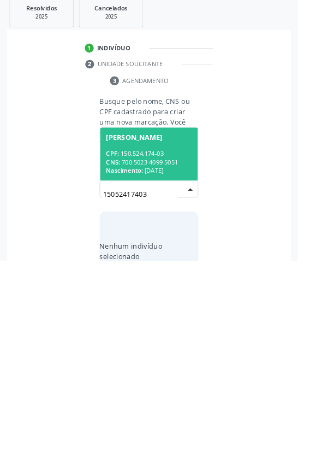
click at [162, 341] on div "CPF: 150.524.174-03" at bounding box center [164, 339] width 95 height 9
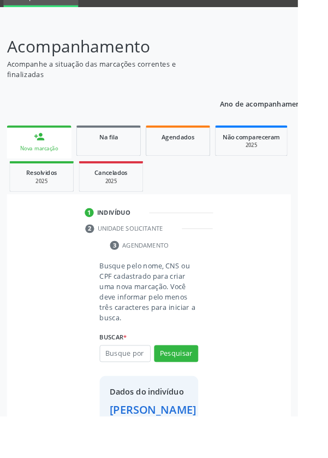
scroll to position [63, 0]
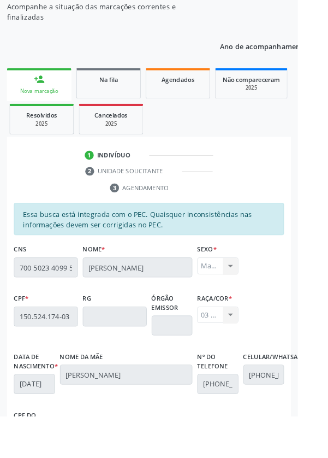
scroll to position [259, 0]
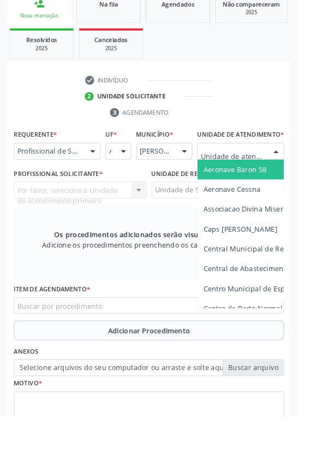
scroll to position [264, 0]
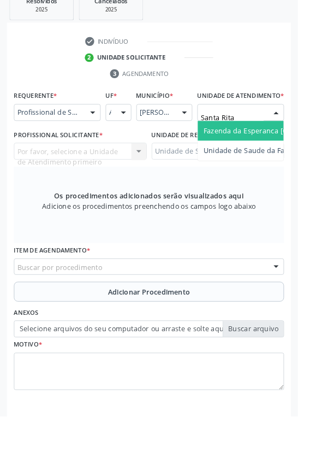
type input "Santa Rita"
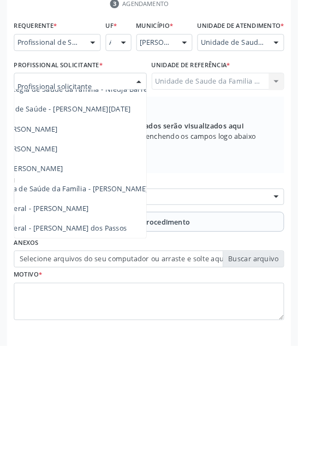
scroll to position [99, 91]
click at [128, 290] on span "Médico da Estratégia de Saúde da Família - [PERSON_NAME]" at bounding box center [43, 284] width 222 height 10
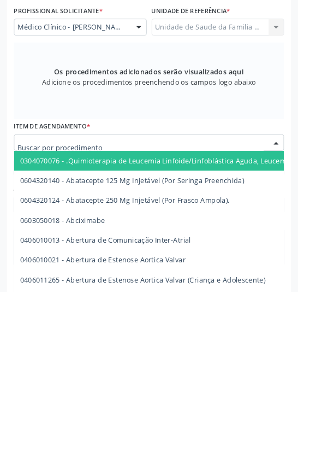
scroll to position [264, 0]
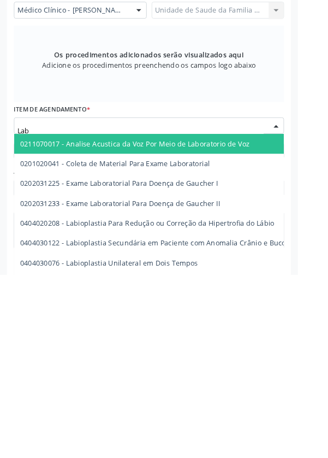
type input "Labo"
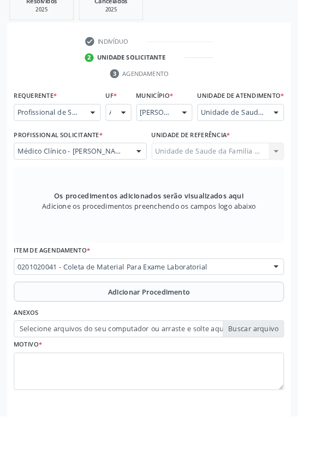
click at [46, 332] on button "Adicionar Procedimento" at bounding box center [164, 321] width 298 height 22
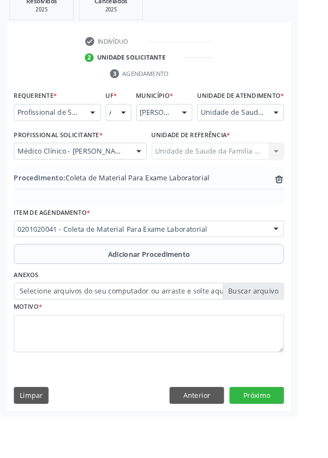
scroll to position [228, 0]
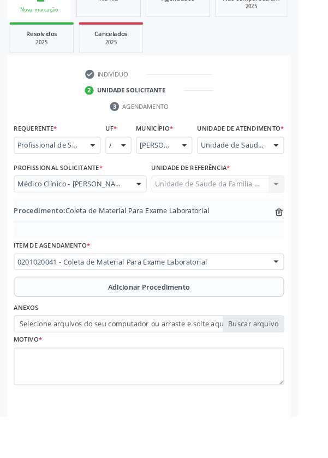
click at [67, 366] on label "Selecione arquivos do seu computador ou arraste e solte aqui" at bounding box center [164, 356] width 298 height 19
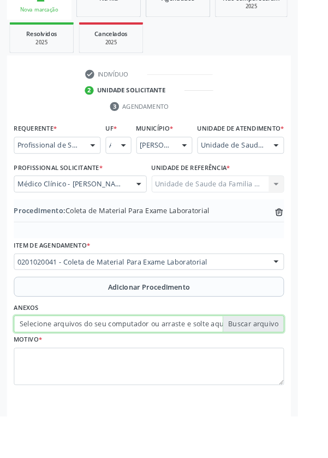
click at [67, 366] on input "Selecione arquivos do seu computador ou arraste e solte aqui" at bounding box center [164, 356] width 298 height 19
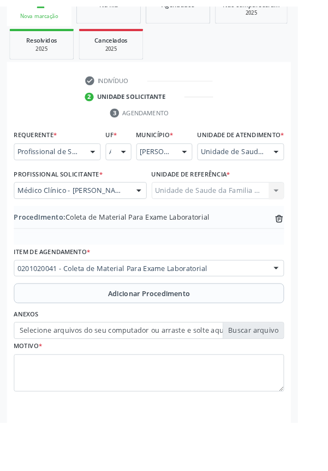
scroll to position [213, 0]
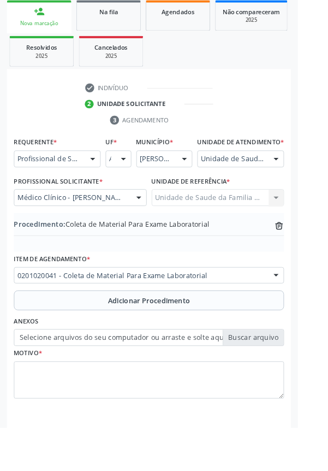
type input "C:\fakepath\17600319221995708852516245801919.jpg"
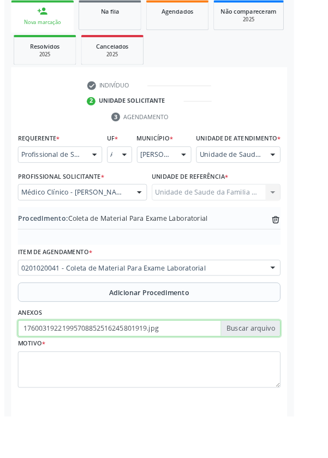
scroll to position [228, 0]
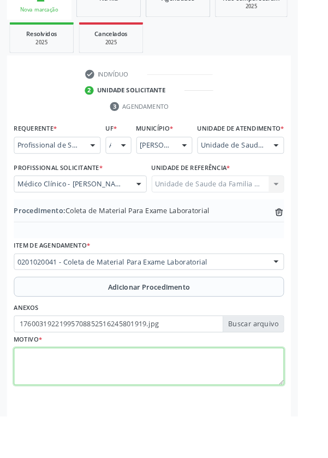
click at [67, 415] on textarea at bounding box center [164, 404] width 298 height 42
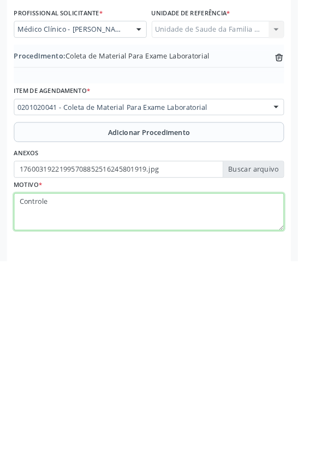
type textarea "Controle"
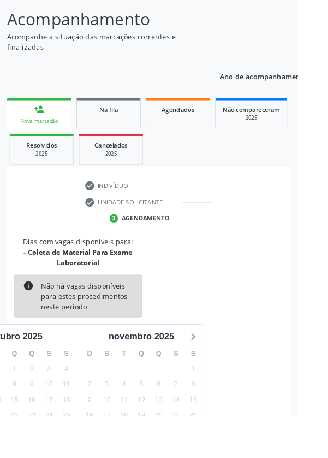
scroll to position [102, 0]
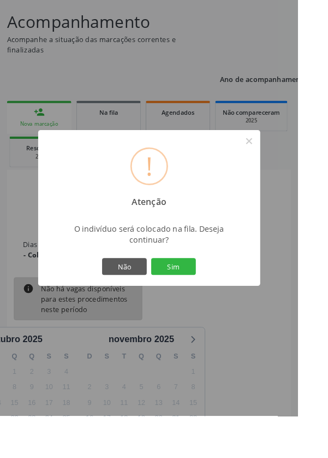
click at [211, 303] on button "Sim" at bounding box center [191, 293] width 49 height 19
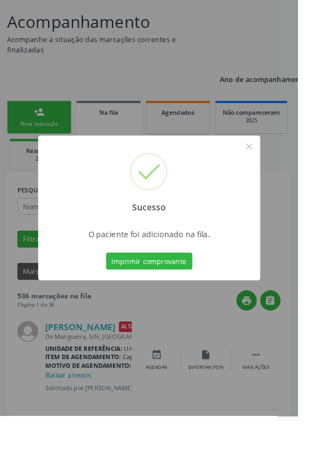
scroll to position [0, 0]
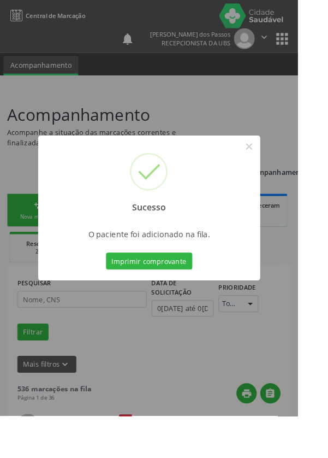
click at [169, 297] on button "Imprimir comprovante" at bounding box center [164, 287] width 95 height 19
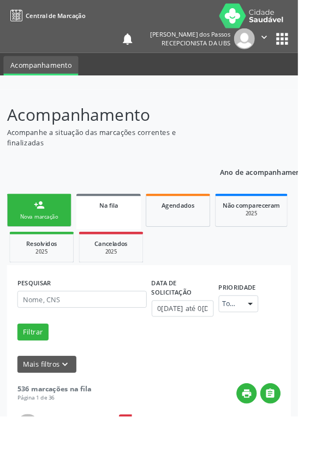
click at [44, 232] on link "person_add Nova marcação" at bounding box center [43, 231] width 71 height 37
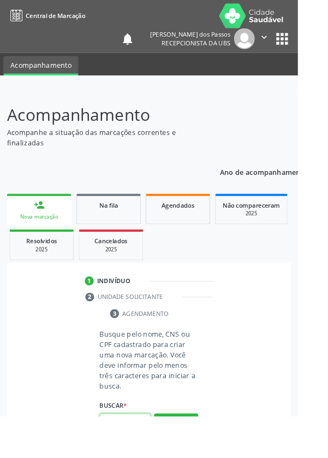
click at [135, 457] on input "text" at bounding box center [138, 464] width 56 height 19
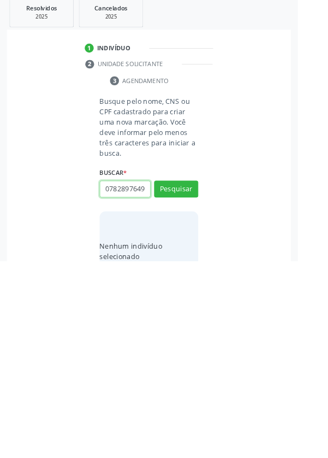
scroll to position [0, 2]
type input "07828976496"
click at [188, 379] on button "Pesquisar" at bounding box center [194, 378] width 49 height 19
type input "07828976496"
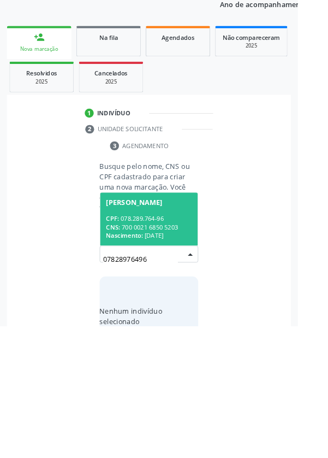
scroll to position [86, 0]
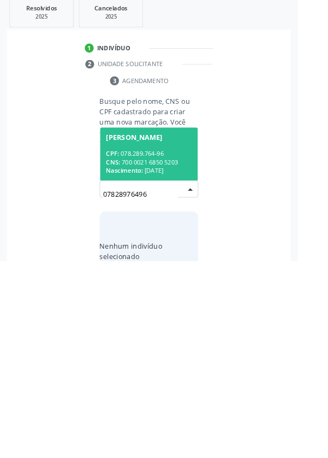
click at [151, 338] on div "CPF: 078.289.764-96" at bounding box center [164, 339] width 95 height 9
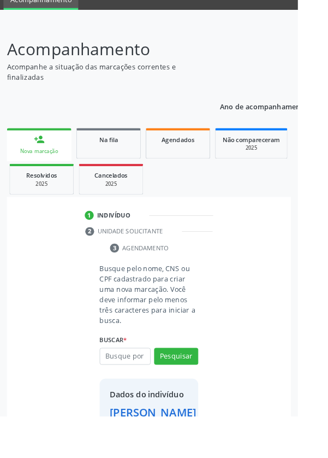
scroll to position [63, 0]
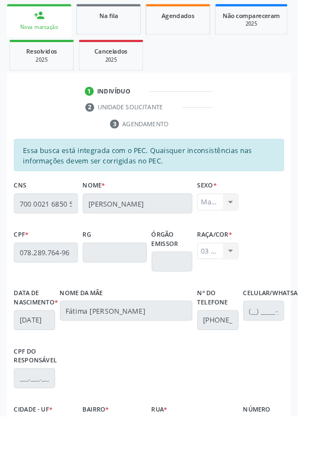
scroll to position [259, 0]
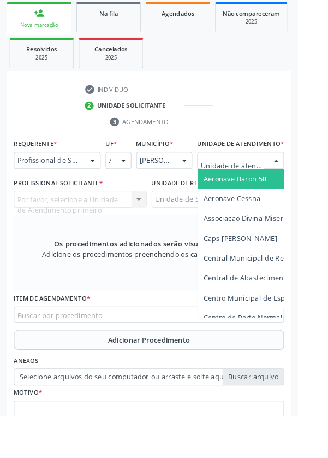
scroll to position [263, 0]
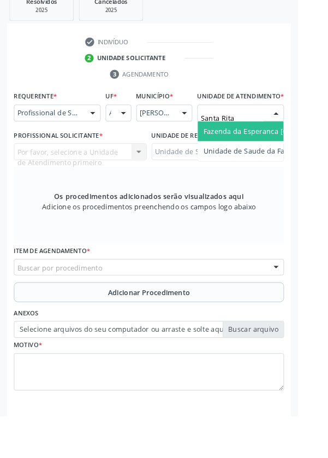
type input "Santa Rita"
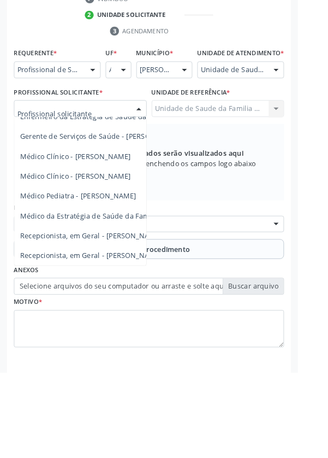
click at [128, 290] on span "Médico da Estratégia de Saúde da Família - [PERSON_NAME]" at bounding box center [133, 285] width 222 height 10
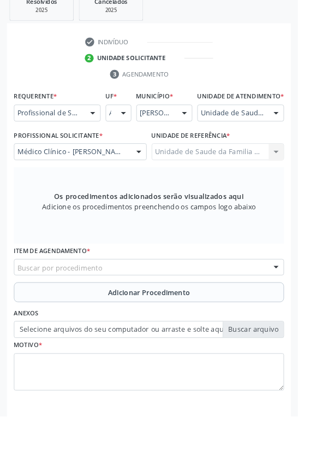
click at [141, 304] on div "Buscar por procedimento" at bounding box center [164, 294] width 298 height 19
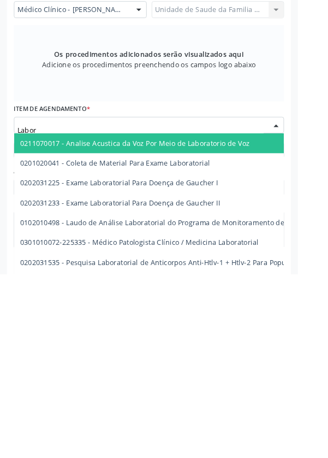
type input "Labora"
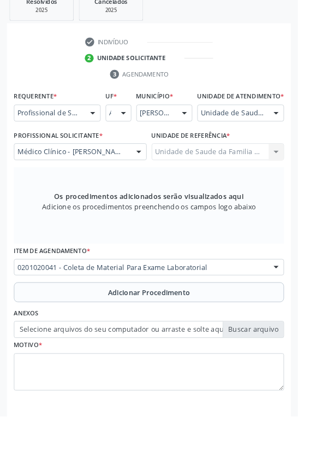
click at [62, 333] on button "Adicionar Procedimento" at bounding box center [164, 322] width 298 height 22
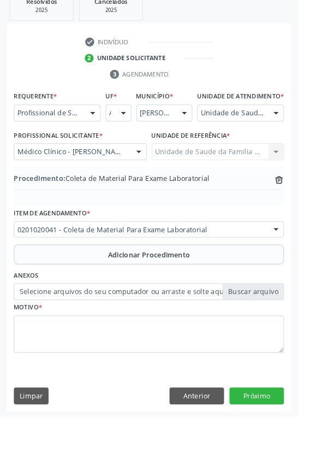
scroll to position [228, 0]
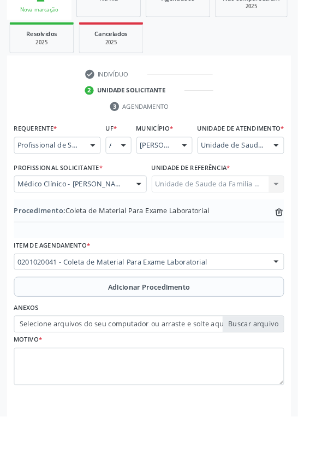
click at [52, 365] on label "Selecione arquivos do seu computador ou arraste e solte aqui" at bounding box center [164, 356] width 298 height 19
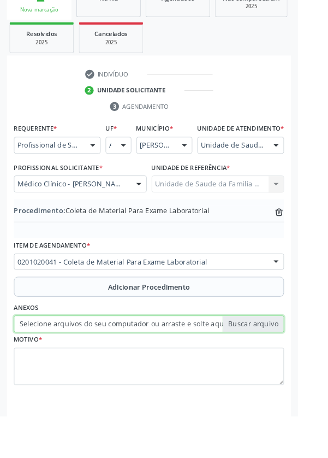
click at [52, 365] on input "Selecione arquivos do seu computador ou arraste e solte aqui" at bounding box center [164, 356] width 298 height 19
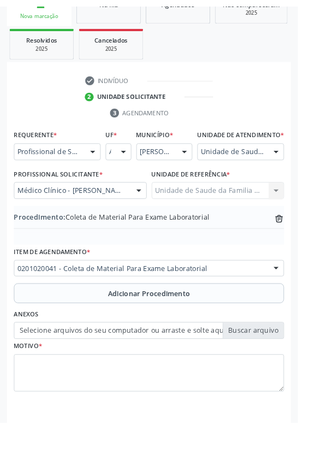
scroll to position [213, 0]
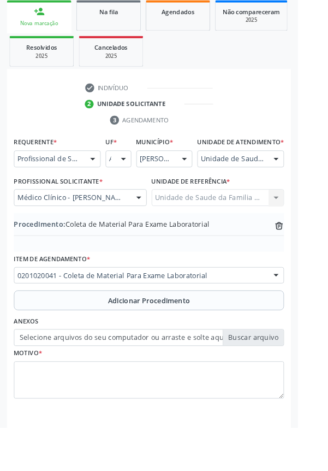
type input "C:\fakepath\17600322790335634591404602681485.jpg"
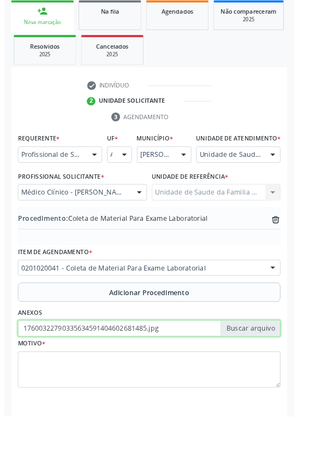
scroll to position [228, 0]
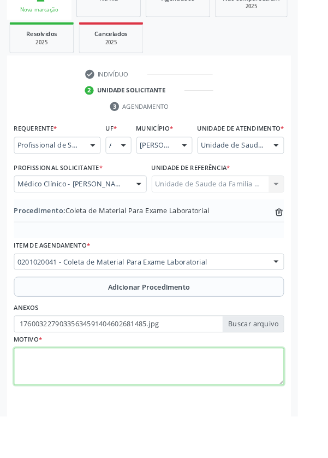
click at [89, 415] on textarea at bounding box center [164, 404] width 298 height 42
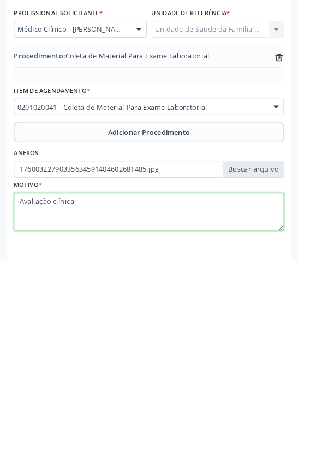
type textarea "Avaliação clínica"
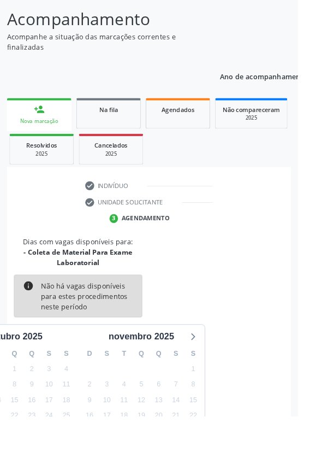
scroll to position [102, 0]
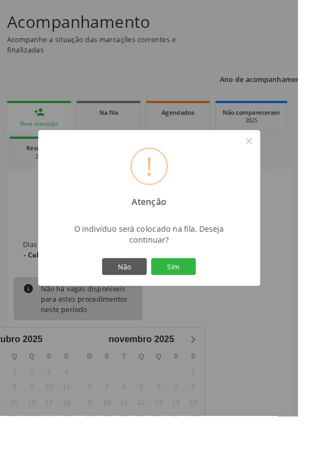
click at [209, 303] on button "Sim" at bounding box center [191, 293] width 49 height 19
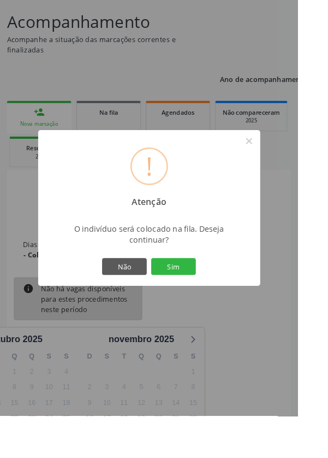
select select "9"
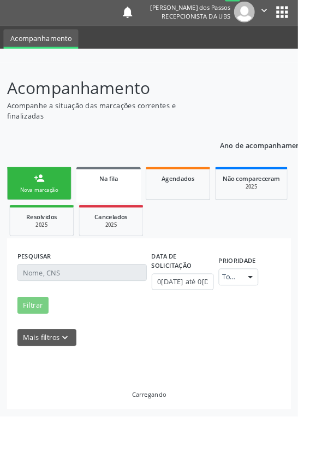
click at [188, 263] on button "Imprimir comprovante" at bounding box center [164, 257] width 48 height 9
click at [204, 347] on body "Central de Marcação notifications [PERSON_NAME] dos Passos Recepcionista da UBS…" at bounding box center [164, 200] width 328 height 458
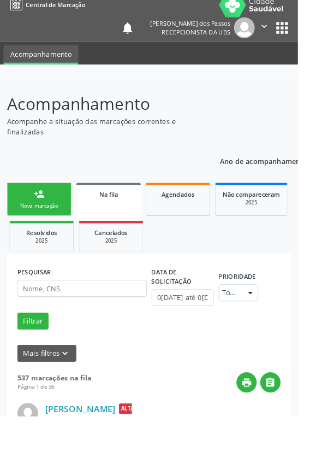
scroll to position [0, 0]
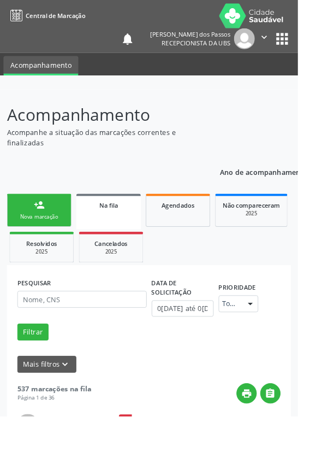
click at [41, 235] on div "Nova marcação" at bounding box center [43, 238] width 55 height 8
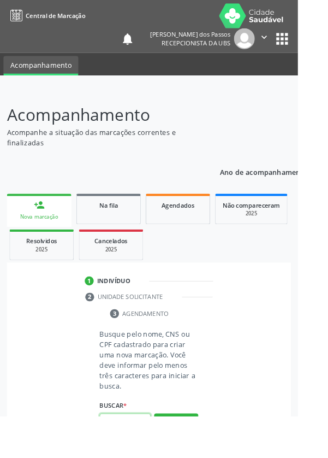
click at [141, 457] on input "text" at bounding box center [138, 464] width 56 height 19
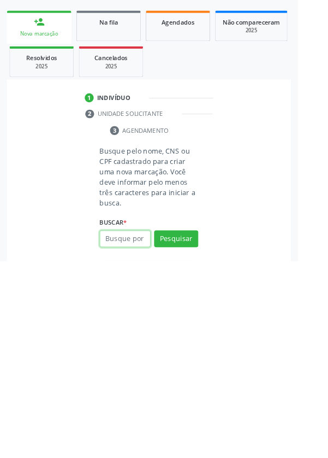
scroll to position [86, 0]
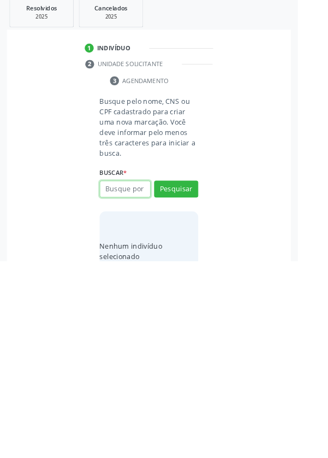
click at [138, 374] on input "text" at bounding box center [138, 378] width 56 height 19
type input "10737783478"
click at [196, 379] on button "Pesquisar" at bounding box center [194, 378] width 49 height 19
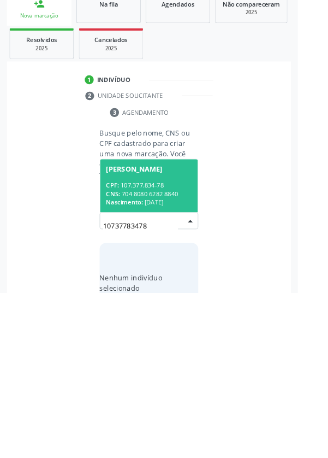
scroll to position [86, 0]
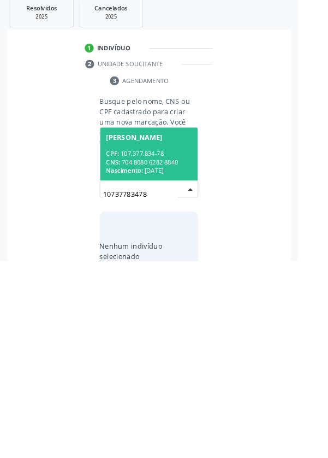
click at [141, 344] on div "CNS: 704 8080 6282 8840" at bounding box center [164, 348] width 95 height 9
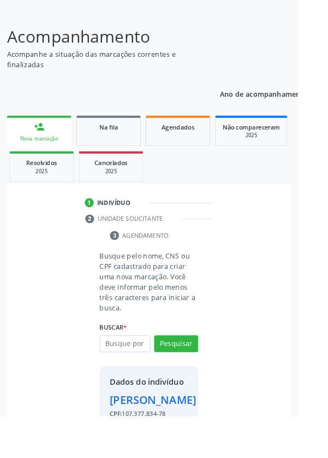
scroll to position [81, 0]
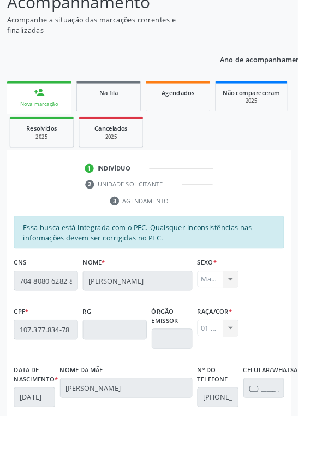
scroll to position [259, 0]
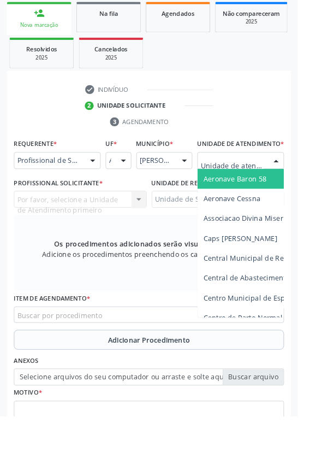
scroll to position [264, 0]
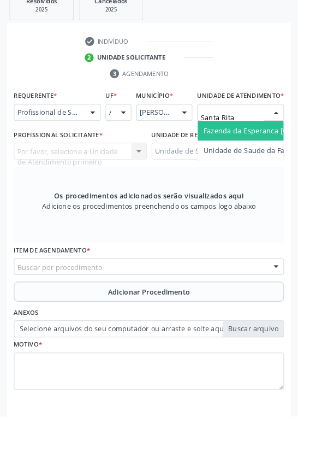
type input "Santa Rita"
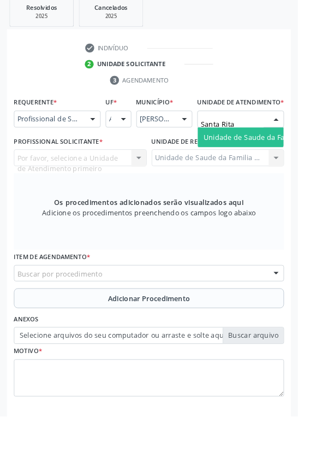
scroll to position [252, 0]
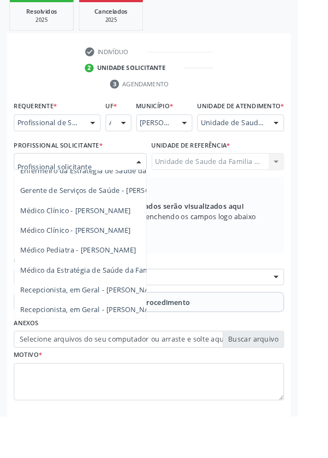
scroll to position [99, 0]
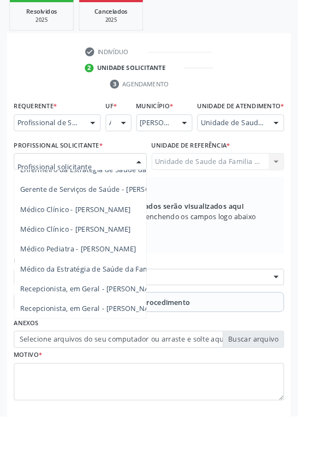
click at [126, 257] on span "Médico Clínico - [PERSON_NAME]" at bounding box center [83, 252] width 122 height 10
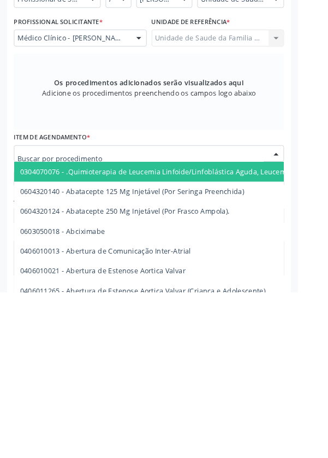
scroll to position [252, 0]
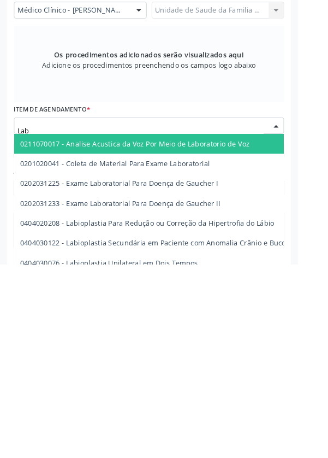
type input "Labo"
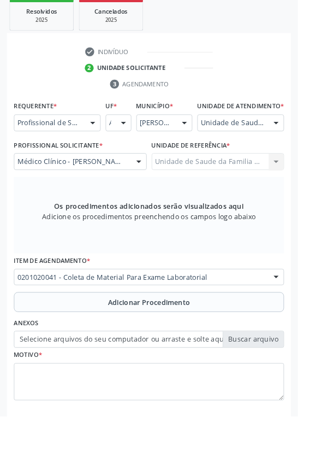
click at [52, 340] on button "Adicionar Procedimento" at bounding box center [164, 333] width 298 height 22
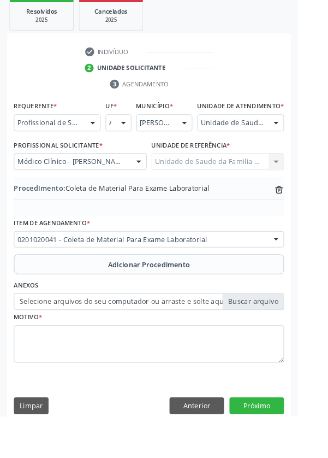
scroll to position [228, 0]
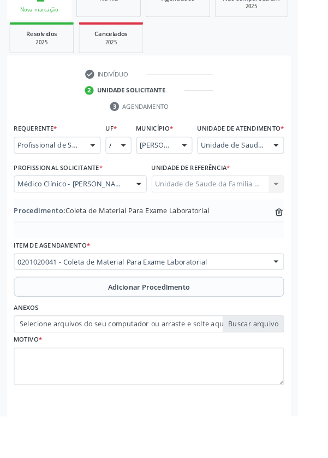
click at [66, 359] on label "Selecione arquivos do seu computador ou arraste e solte aqui" at bounding box center [164, 356] width 298 height 19
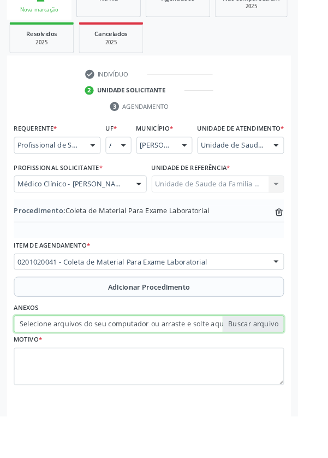
click at [66, 359] on input "Selecione arquivos do seu computador ou arraste e solte aqui" at bounding box center [164, 356] width 298 height 19
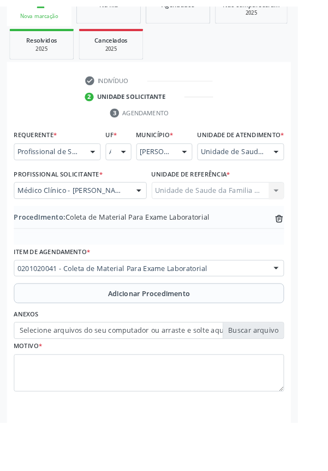
scroll to position [213, 0]
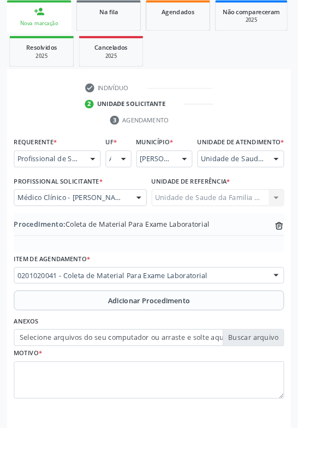
type input "C:\fakepath\17600325537412674653761395635953.jpg"
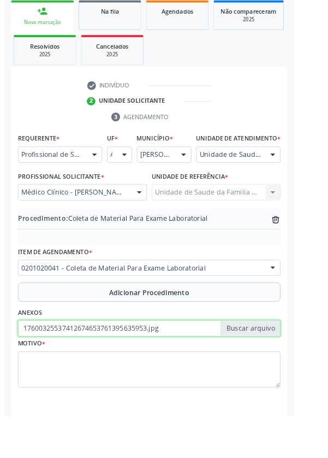
scroll to position [228, 0]
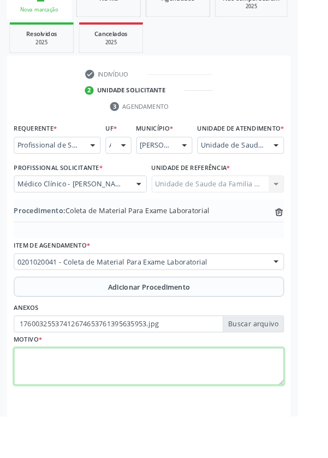
click at [78, 419] on textarea at bounding box center [164, 404] width 298 height 42
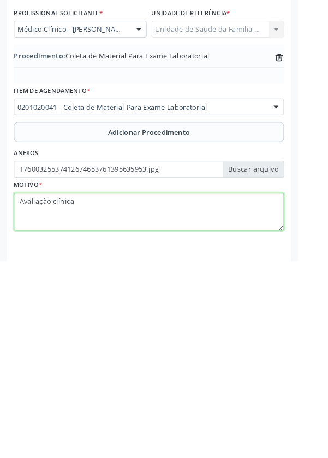
type textarea "Avaliação clínica"
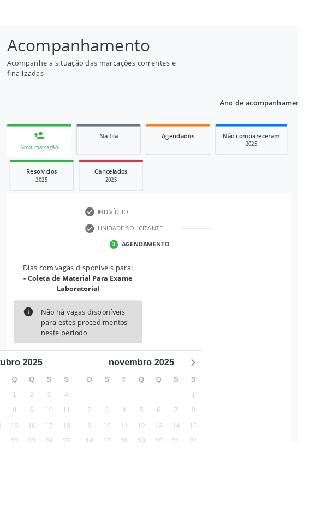
scroll to position [102, 0]
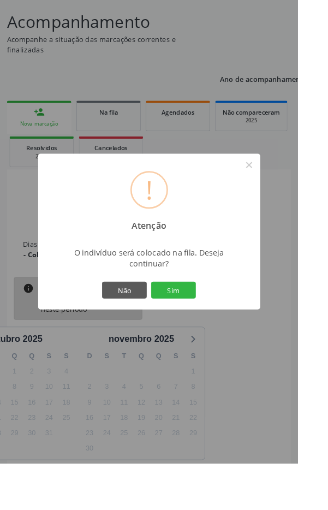
click at [209, 329] on button "Sim" at bounding box center [191, 319] width 49 height 19
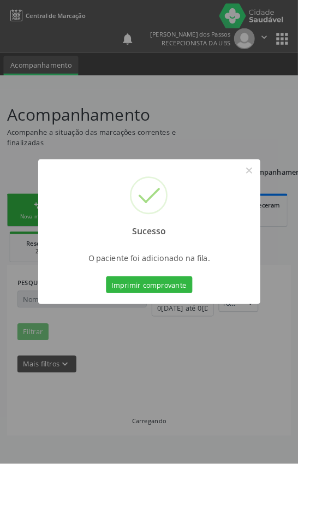
click at [211, 335] on div at bounding box center [164, 334] width 245 height 2
click at [204, 344] on div "Sucesso × O paciente foi adicionado na fila. Imprimir comprovante Cancel" at bounding box center [164, 255] width 328 height 510
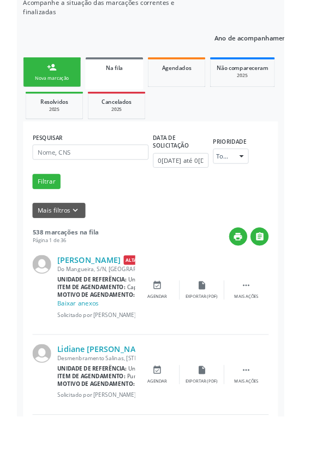
scroll to position [0, 0]
